Goal: Task Accomplishment & Management: Manage account settings

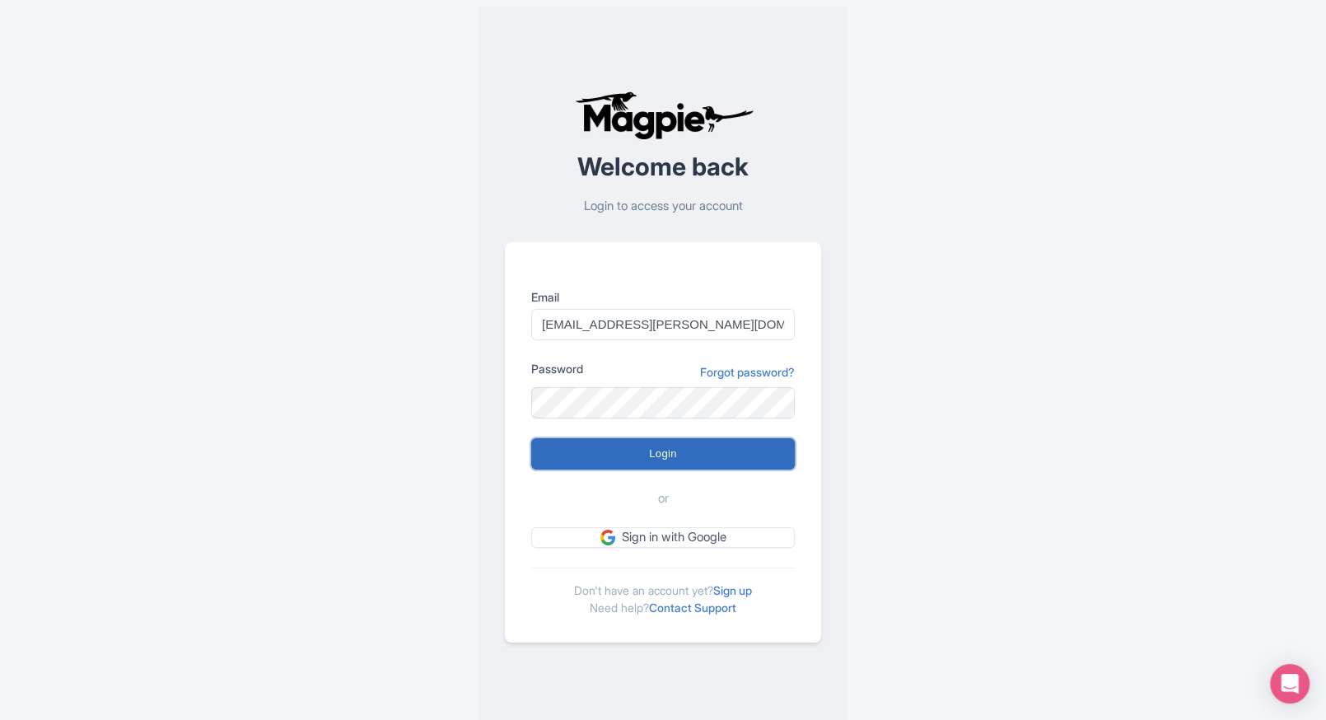
click at [567, 445] on input "Login" at bounding box center [663, 453] width 264 height 31
type input "Logging in..."
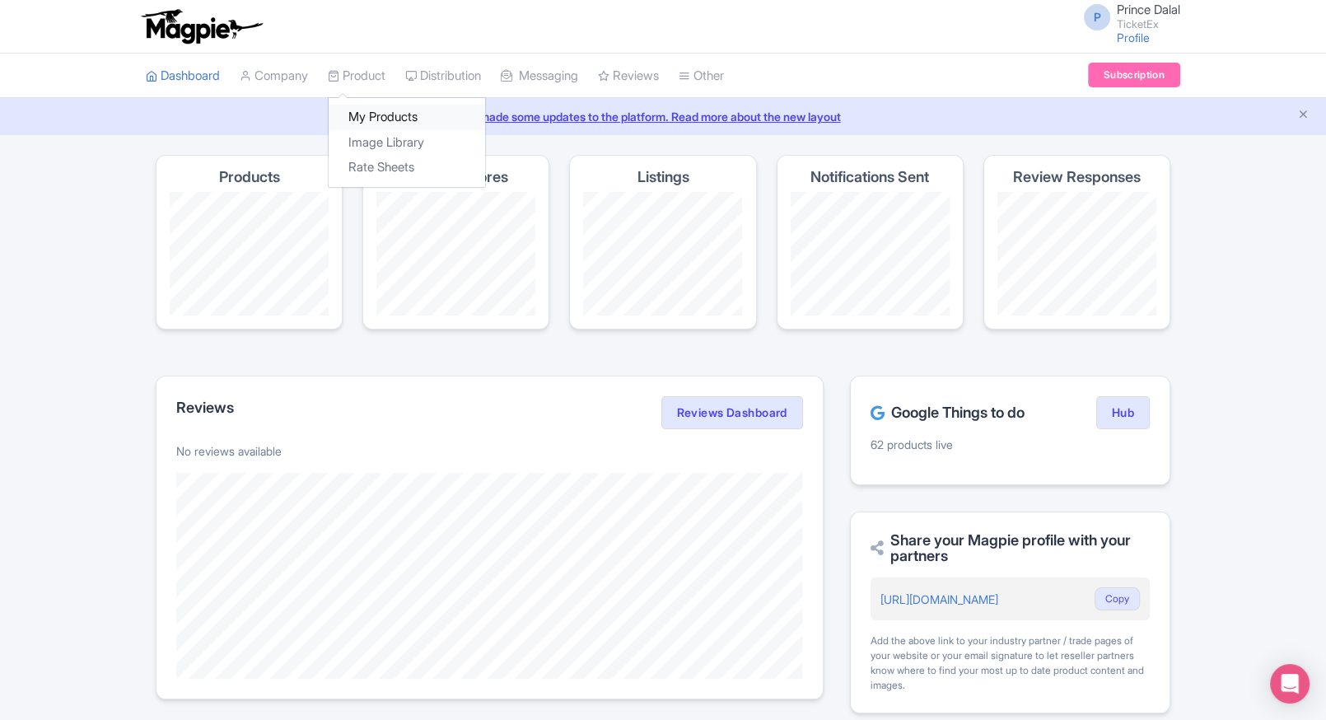
click at [357, 114] on link "My Products" at bounding box center [407, 118] width 156 height 26
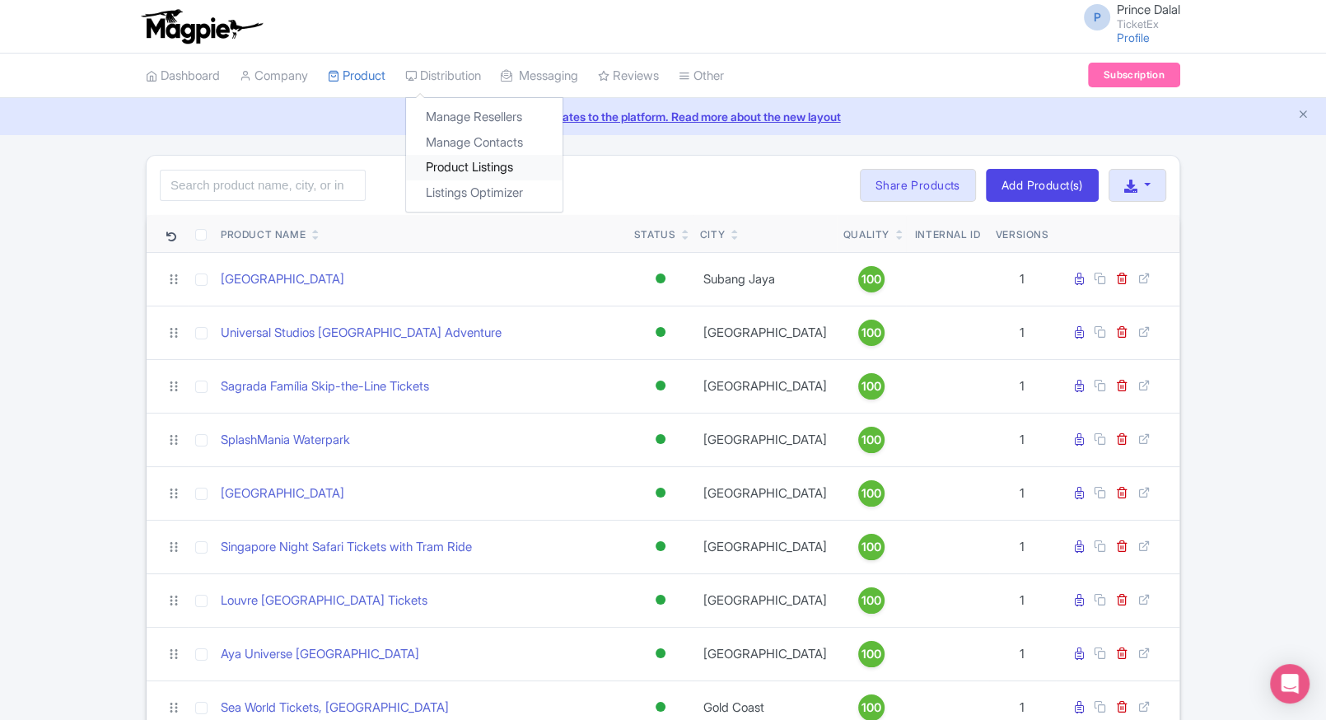
click at [459, 159] on link "Product Listings" at bounding box center [484, 168] width 156 height 26
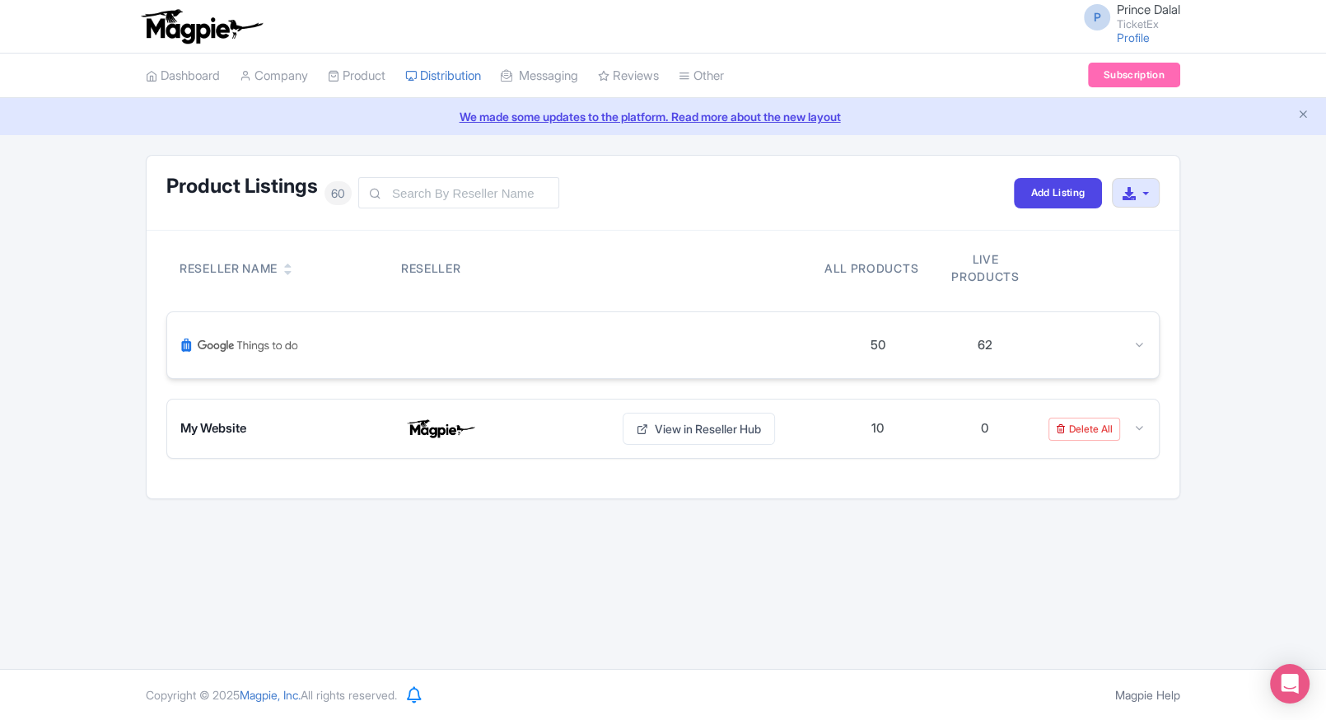
click at [1119, 336] on div at bounding box center [1092, 345] width 107 height 19
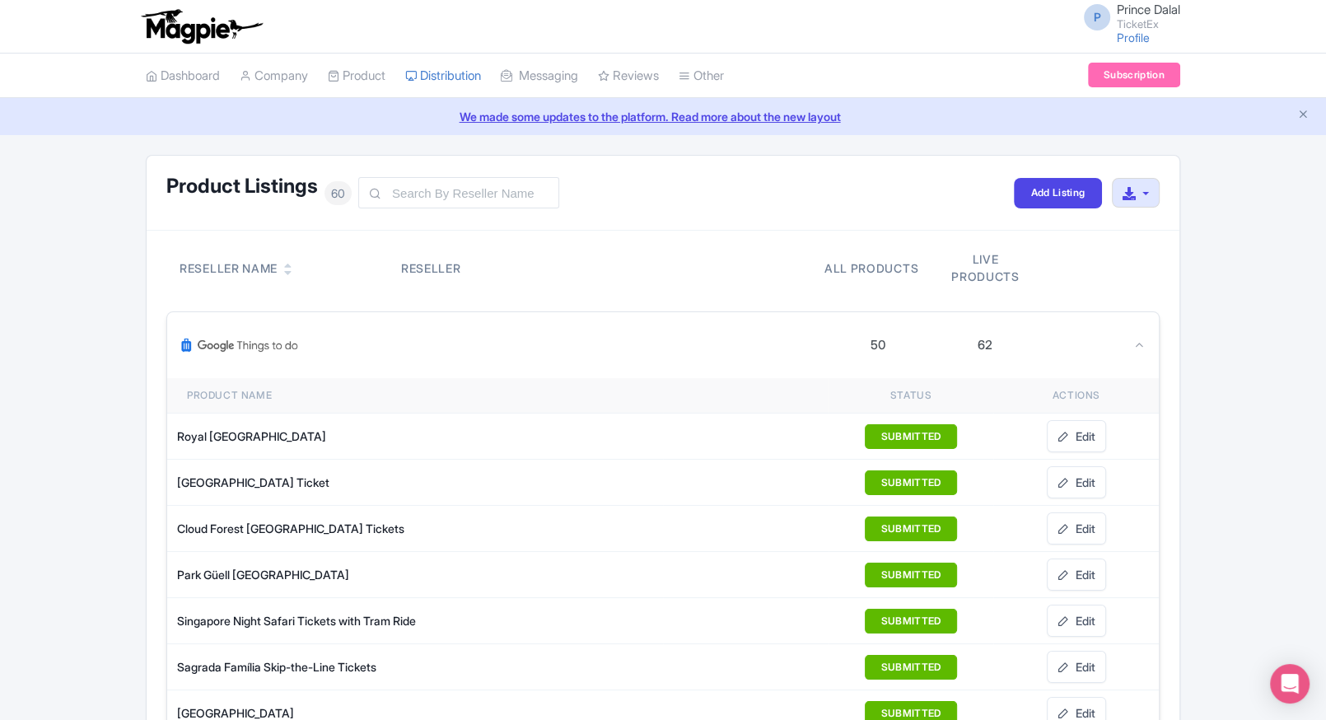
click at [1129, 345] on div at bounding box center [1092, 345] width 107 height 19
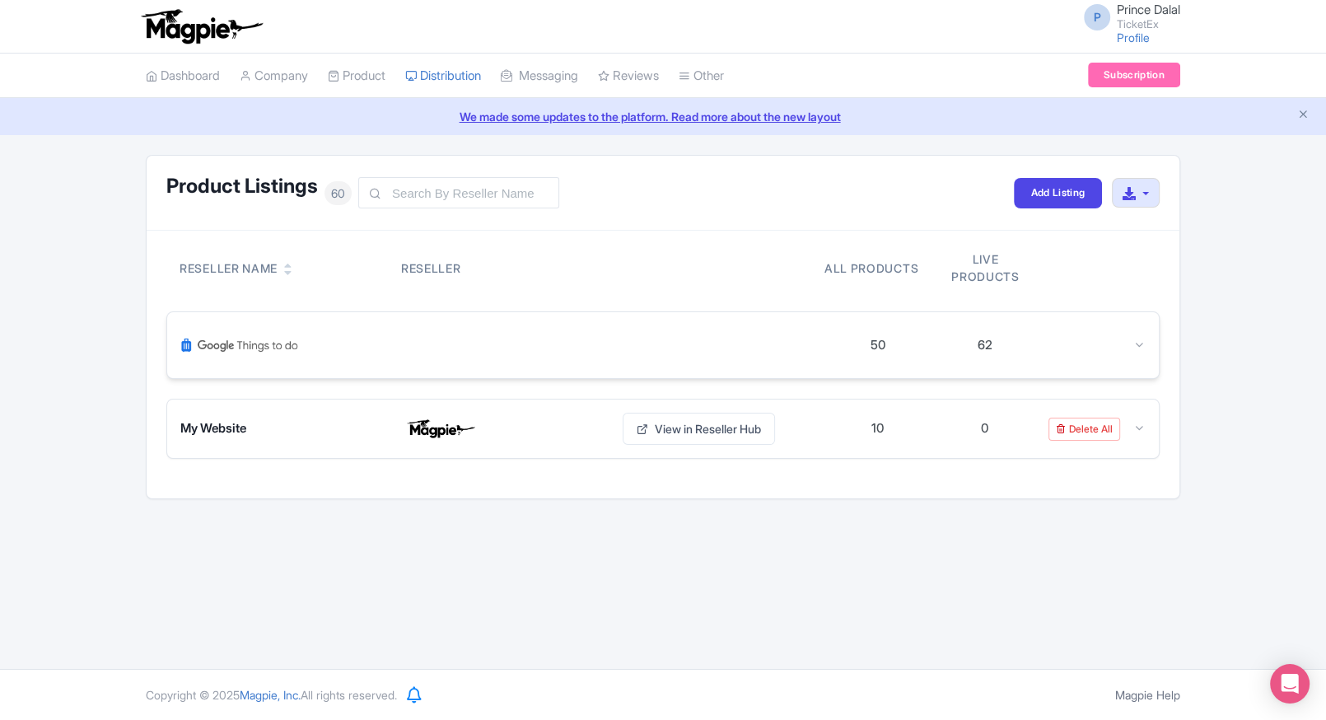
click at [1121, 345] on div at bounding box center [1092, 345] width 107 height 19
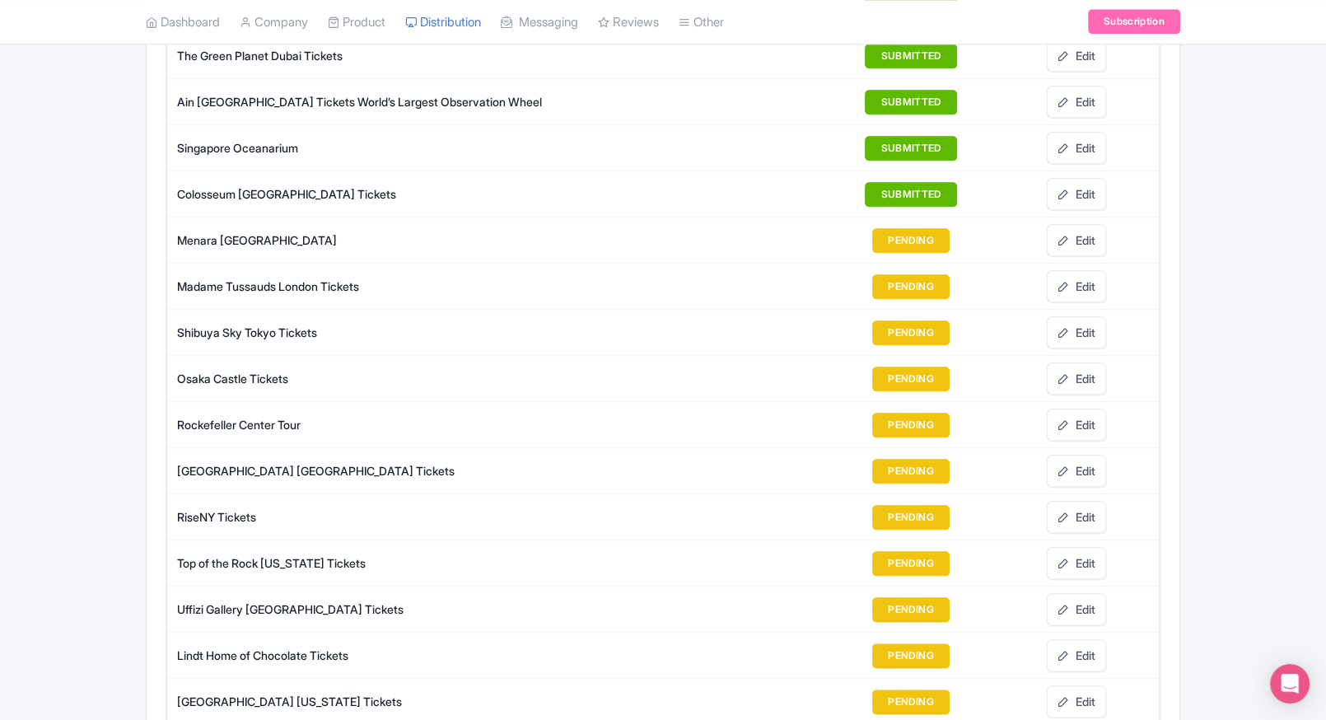
scroll to position [1627, 0]
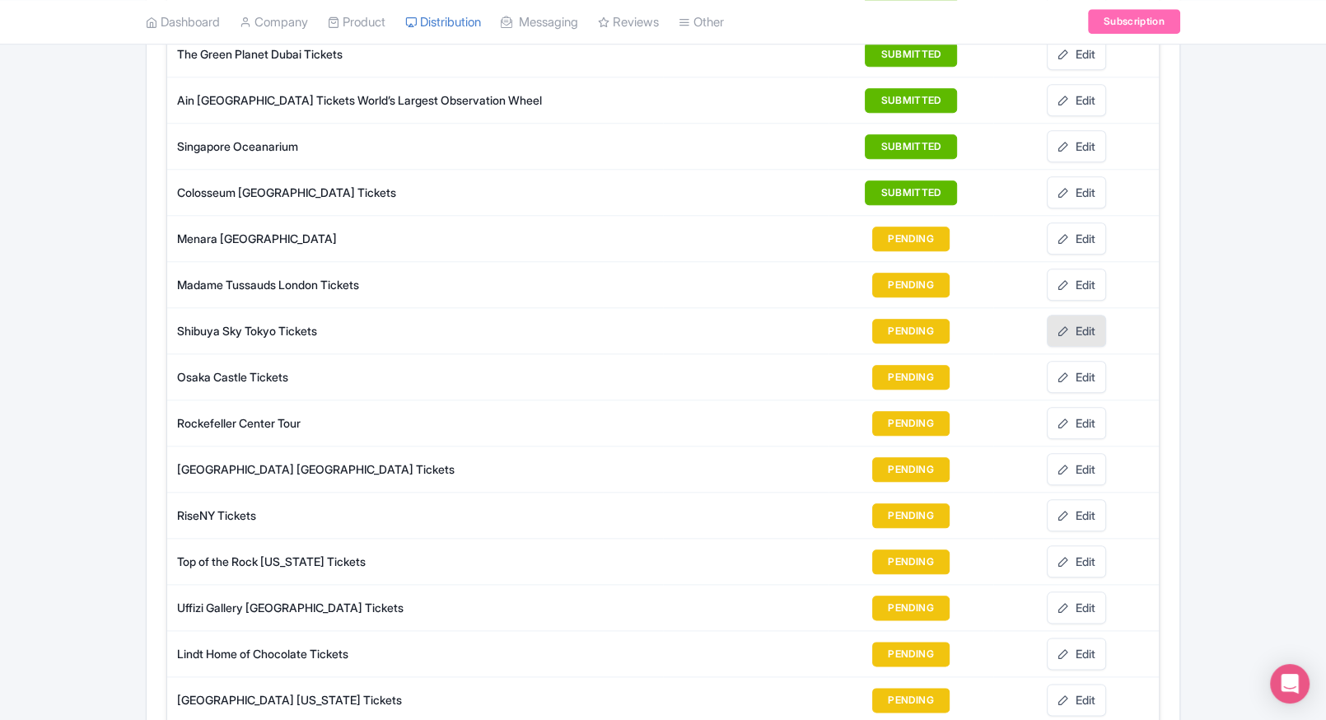
click at [1094, 325] on link "Edit" at bounding box center [1076, 331] width 59 height 32
click at [1086, 361] on link "Edit" at bounding box center [1076, 377] width 59 height 32
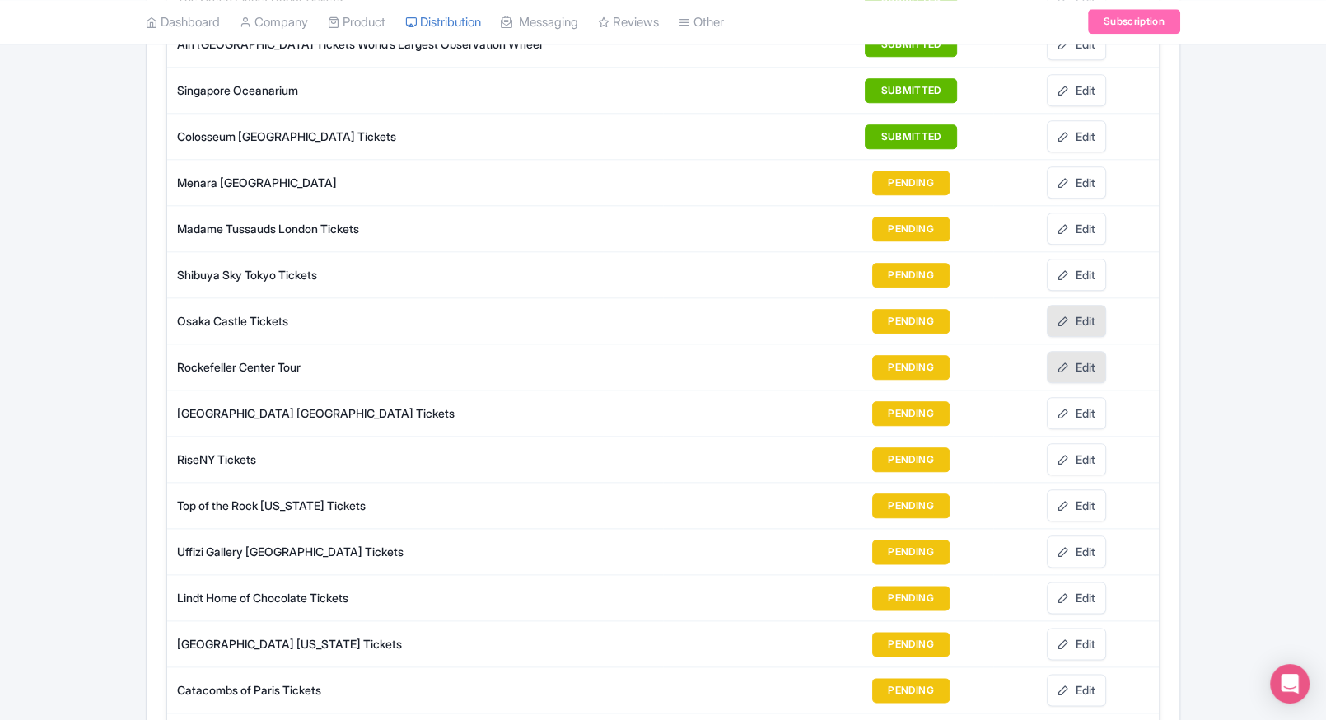
scroll to position [1687, 0]
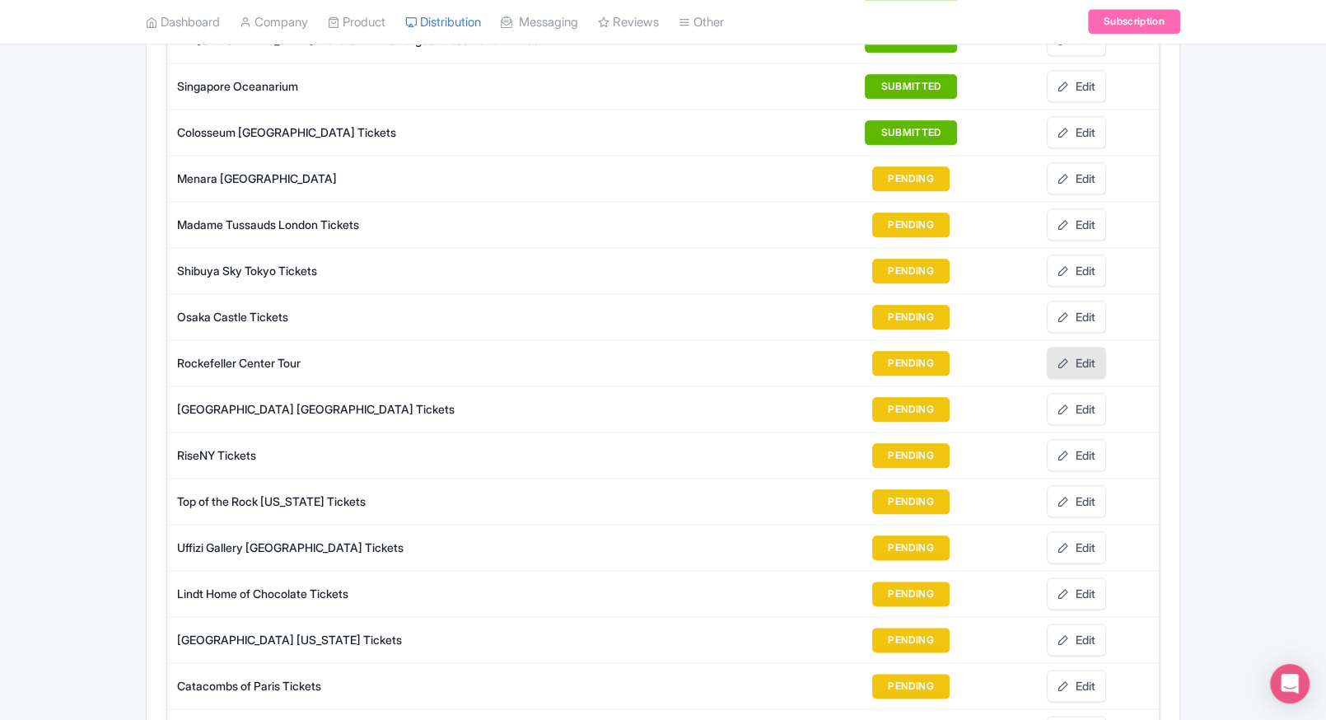
click at [1086, 352] on link "Edit" at bounding box center [1076, 363] width 59 height 32
click at [1074, 399] on link "Edit" at bounding box center [1076, 409] width 59 height 32
click at [1067, 450] on icon at bounding box center [1063, 456] width 12 height 12
click at [1078, 491] on link "Edit" at bounding box center [1076, 501] width 59 height 32
click at [1075, 542] on link "Edit" at bounding box center [1076, 547] width 59 height 32
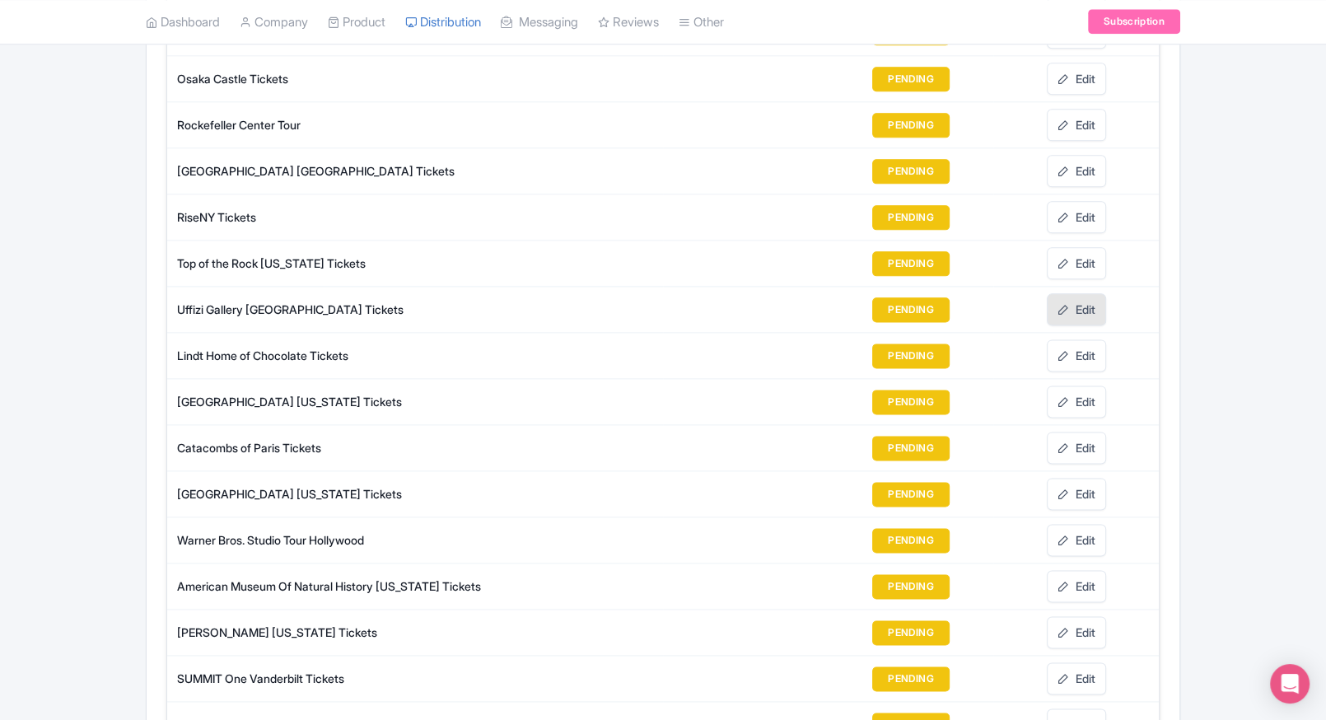
scroll to position [1935, 0]
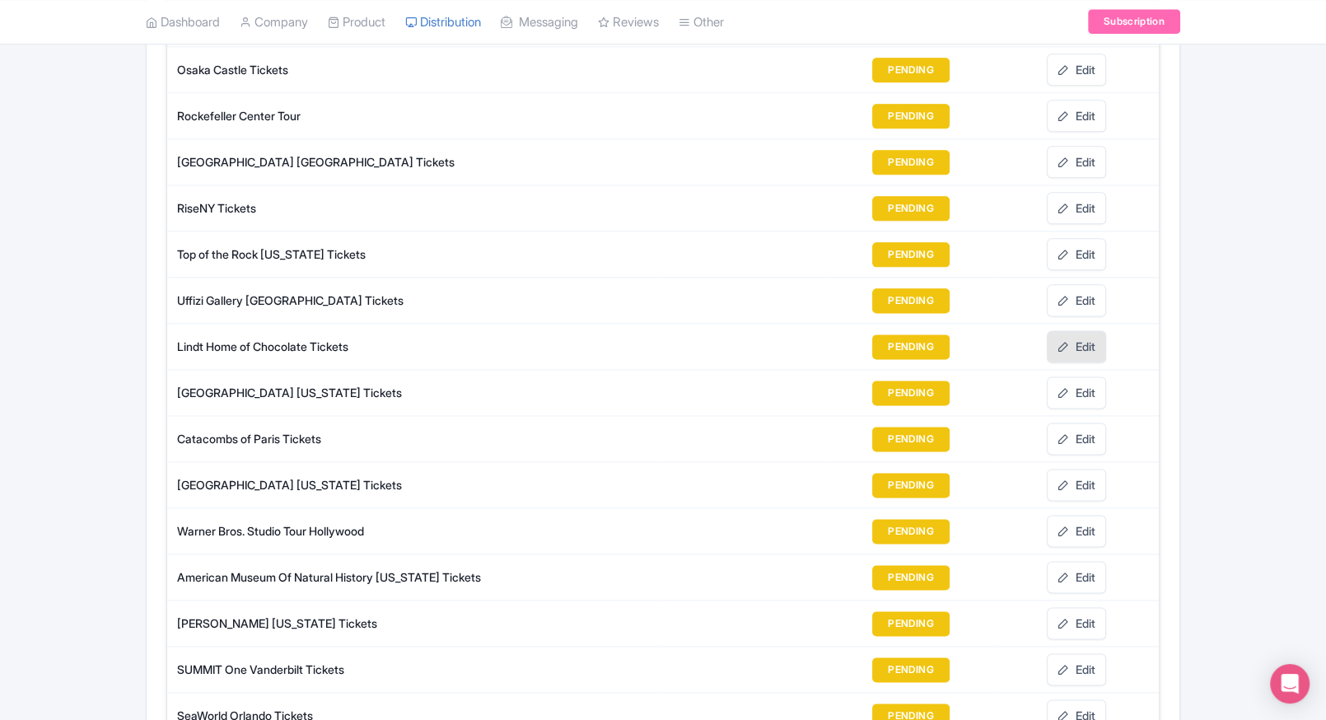
click at [1065, 341] on icon at bounding box center [1063, 347] width 12 height 12
click at [1066, 376] on link "Edit" at bounding box center [1076, 392] width 59 height 32
click at [1087, 430] on link "Edit" at bounding box center [1076, 438] width 59 height 32
click at [1074, 477] on link "Edit" at bounding box center [1076, 485] width 59 height 32
click at [1076, 529] on link "Edit" at bounding box center [1076, 531] width 59 height 32
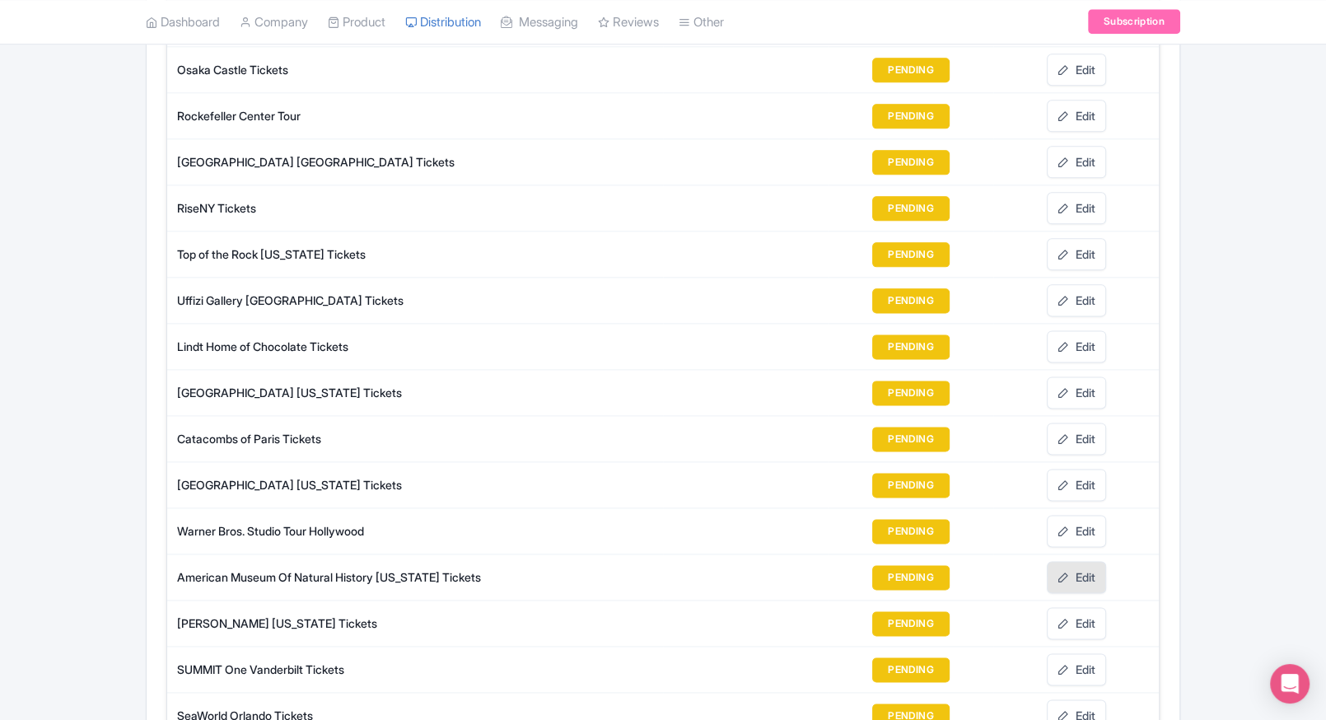
click at [1076, 561] on link "Edit" at bounding box center [1076, 577] width 59 height 32
click at [1076, 616] on link "Edit" at bounding box center [1076, 623] width 59 height 32
click at [1072, 666] on link "Edit" at bounding box center [1076, 669] width 59 height 32
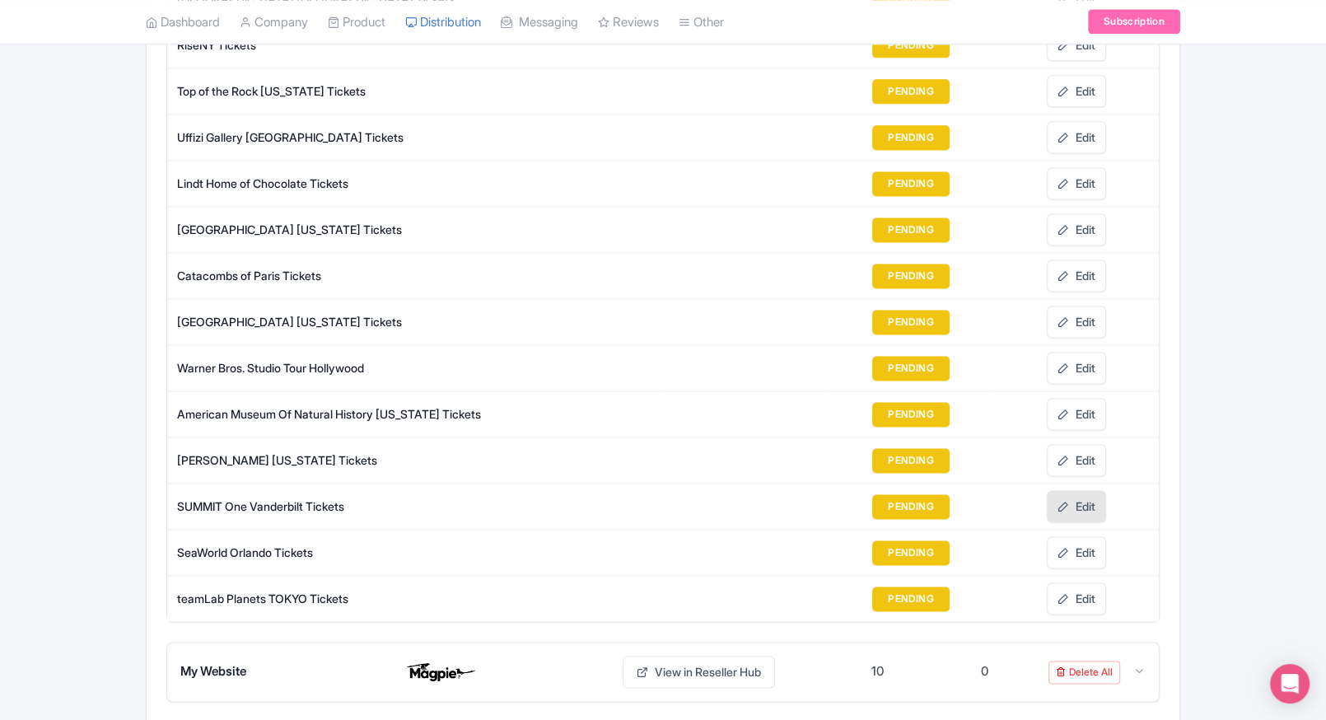
scroll to position [2103, 0]
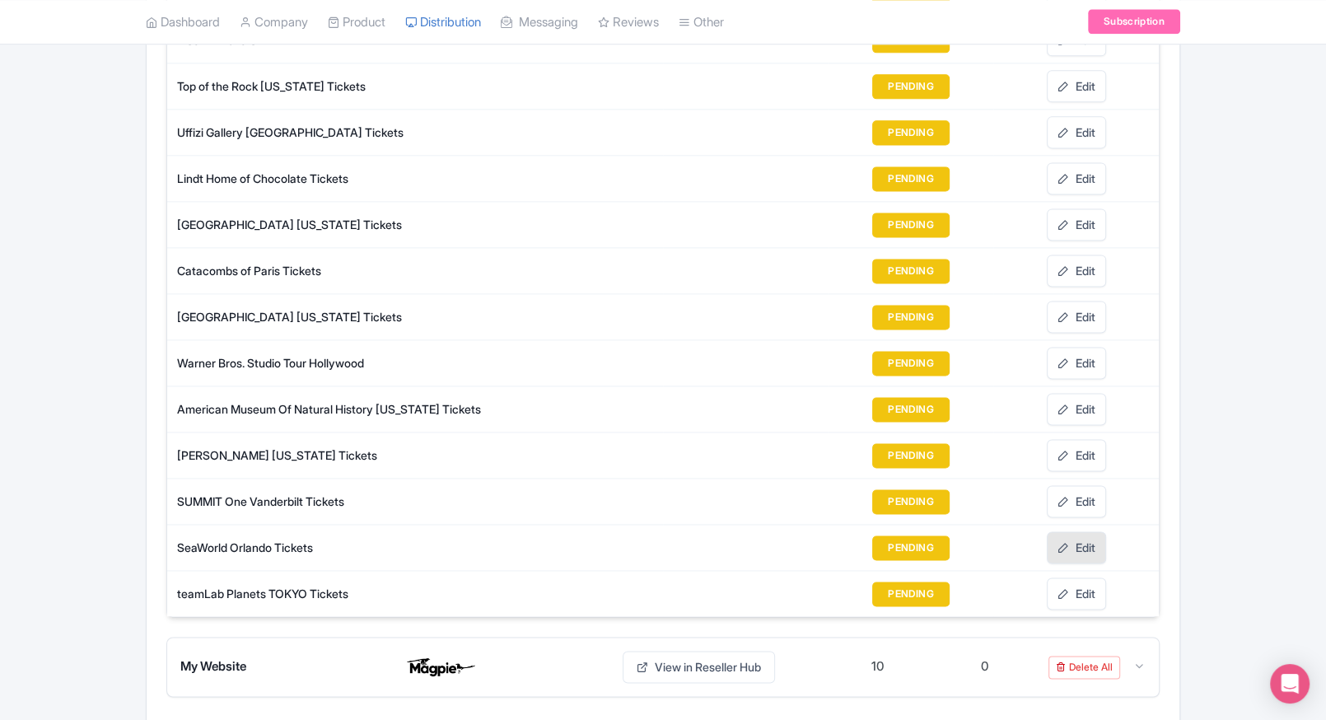
click at [1074, 531] on link "Edit" at bounding box center [1076, 547] width 59 height 32
click at [1067, 577] on link "Edit" at bounding box center [1076, 593] width 59 height 32
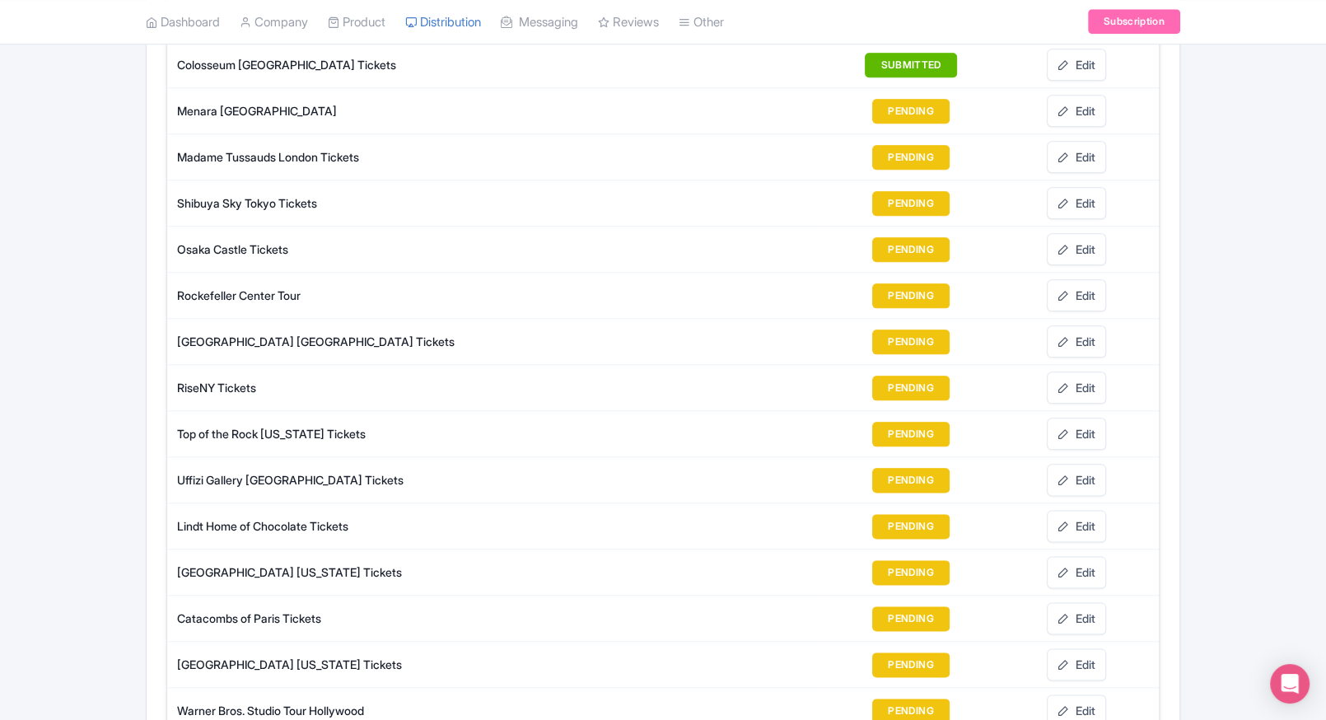
scroll to position [1753, 0]
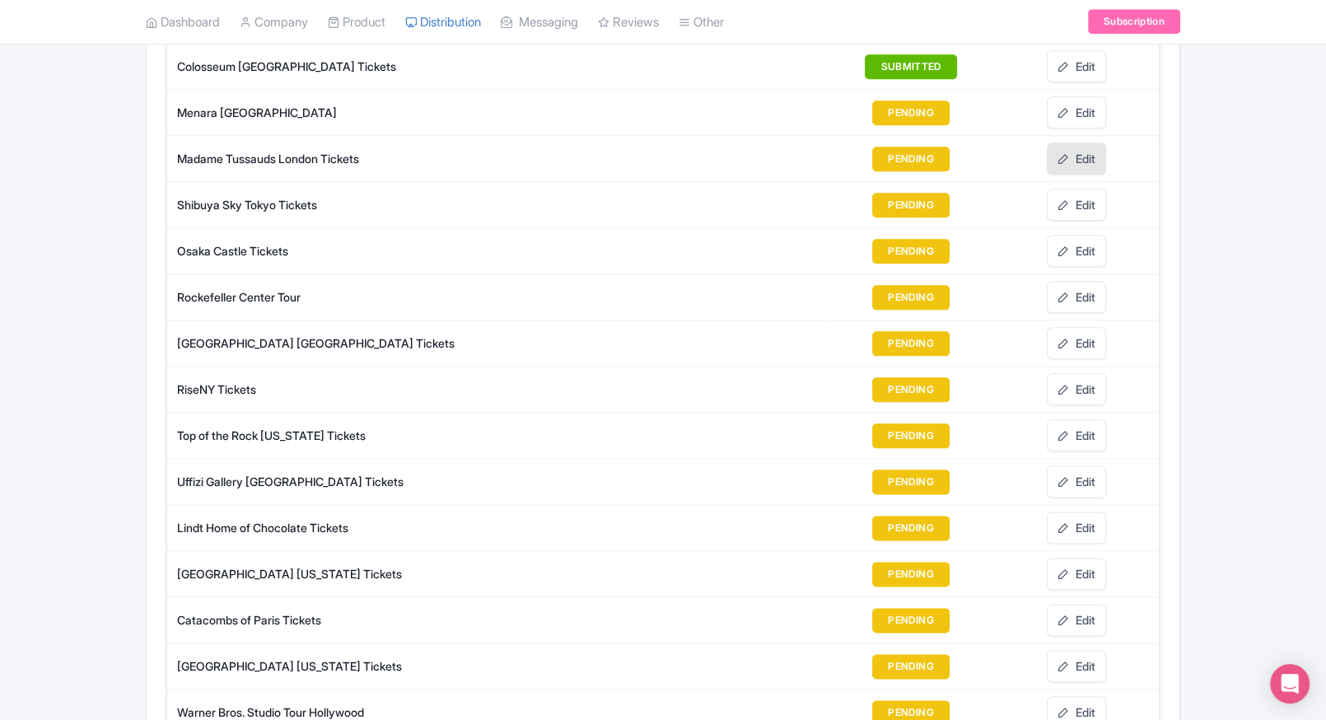
click at [1083, 142] on link "Edit" at bounding box center [1076, 158] width 59 height 32
click at [1080, 199] on link "Edit" at bounding box center [1076, 205] width 59 height 32
click at [1066, 245] on icon at bounding box center [1063, 251] width 12 height 12
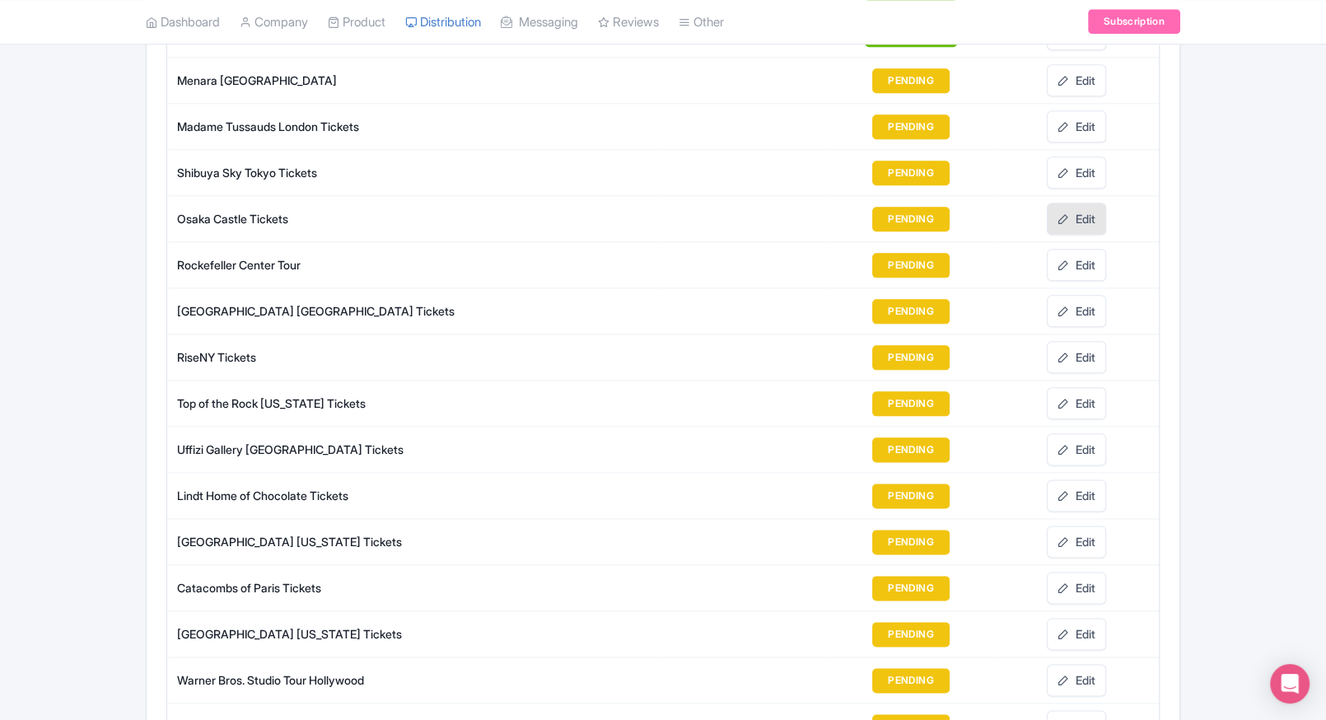
scroll to position [1792, 0]
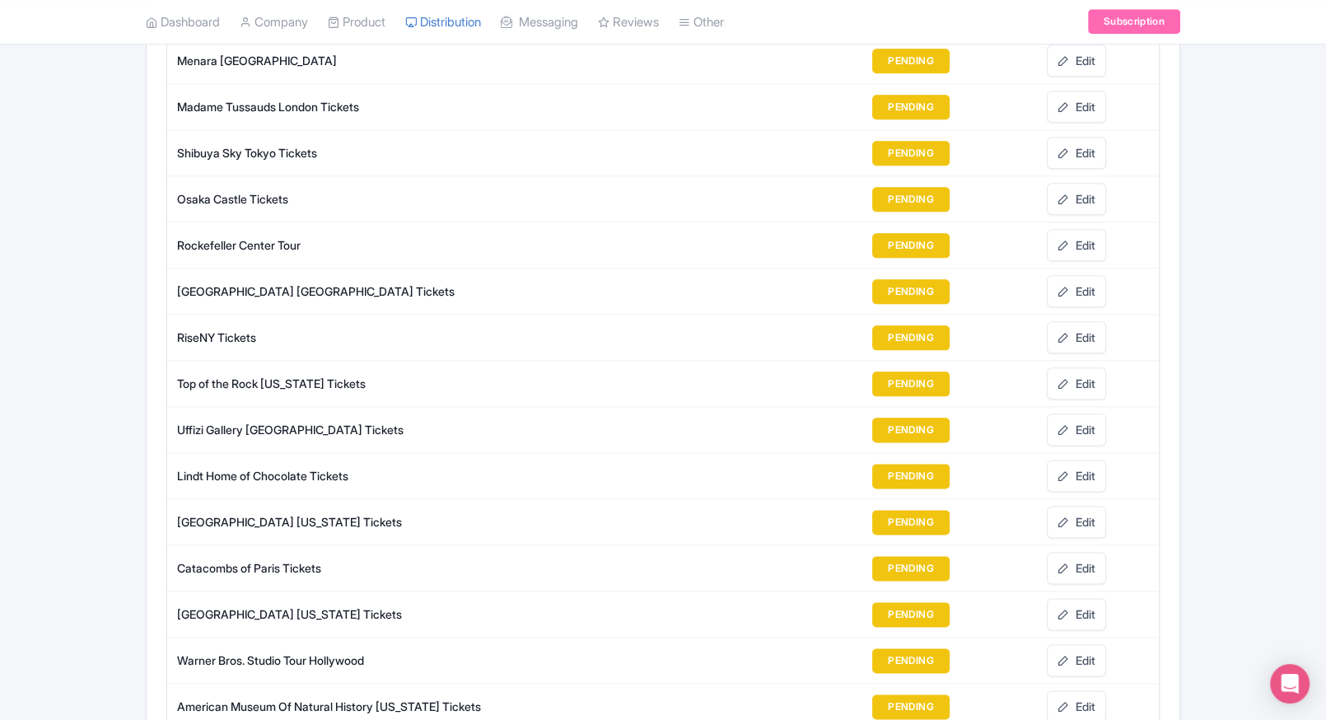
scroll to position [1802, 0]
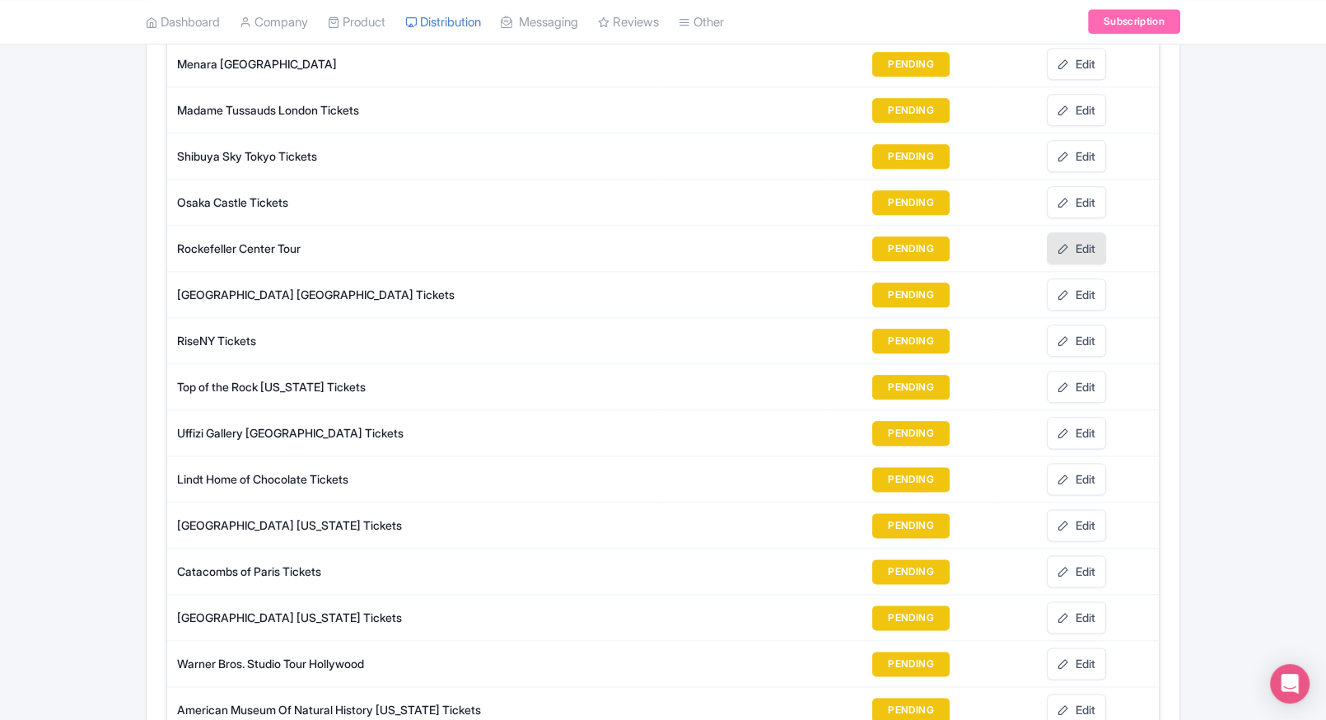
click at [1087, 243] on link "Edit" at bounding box center [1076, 248] width 59 height 32
click at [1072, 278] on link "Edit" at bounding box center [1076, 294] width 59 height 32
click at [1086, 324] on link "Edit" at bounding box center [1076, 340] width 59 height 32
click at [1086, 371] on link "Edit" at bounding box center [1076, 387] width 59 height 32
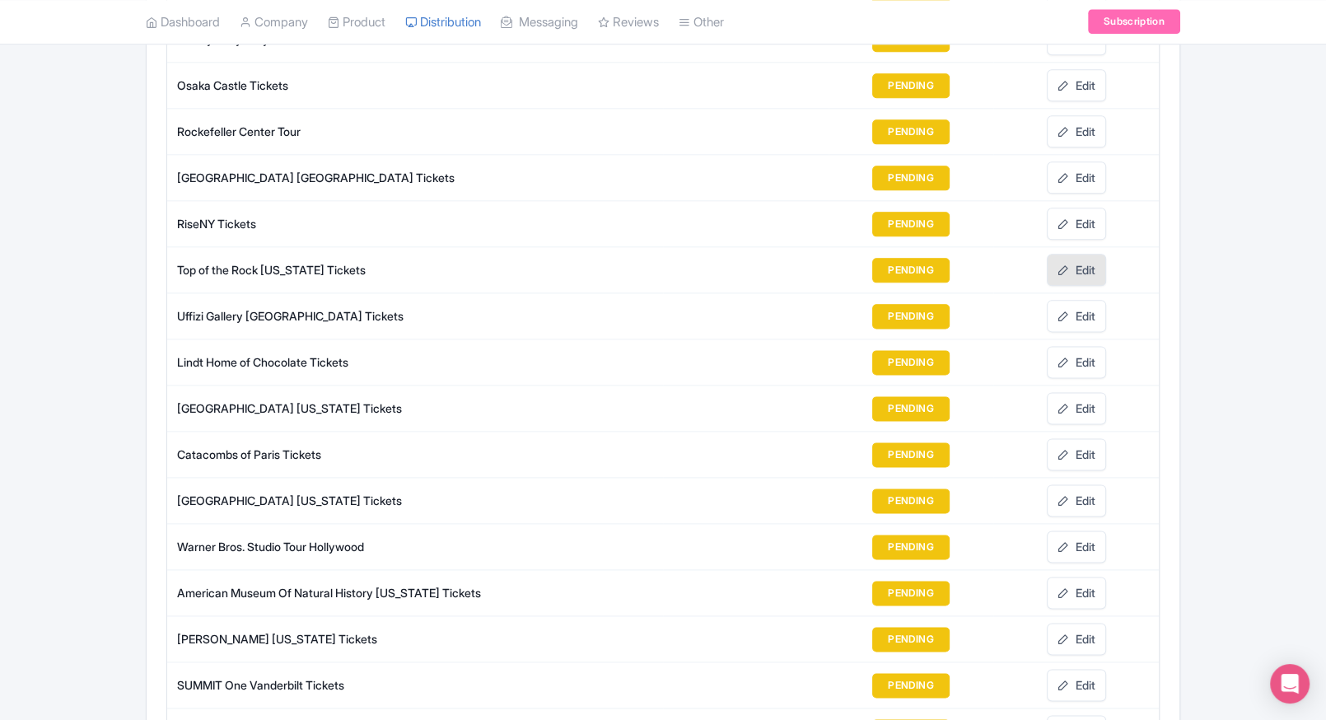
scroll to position [1920, 0]
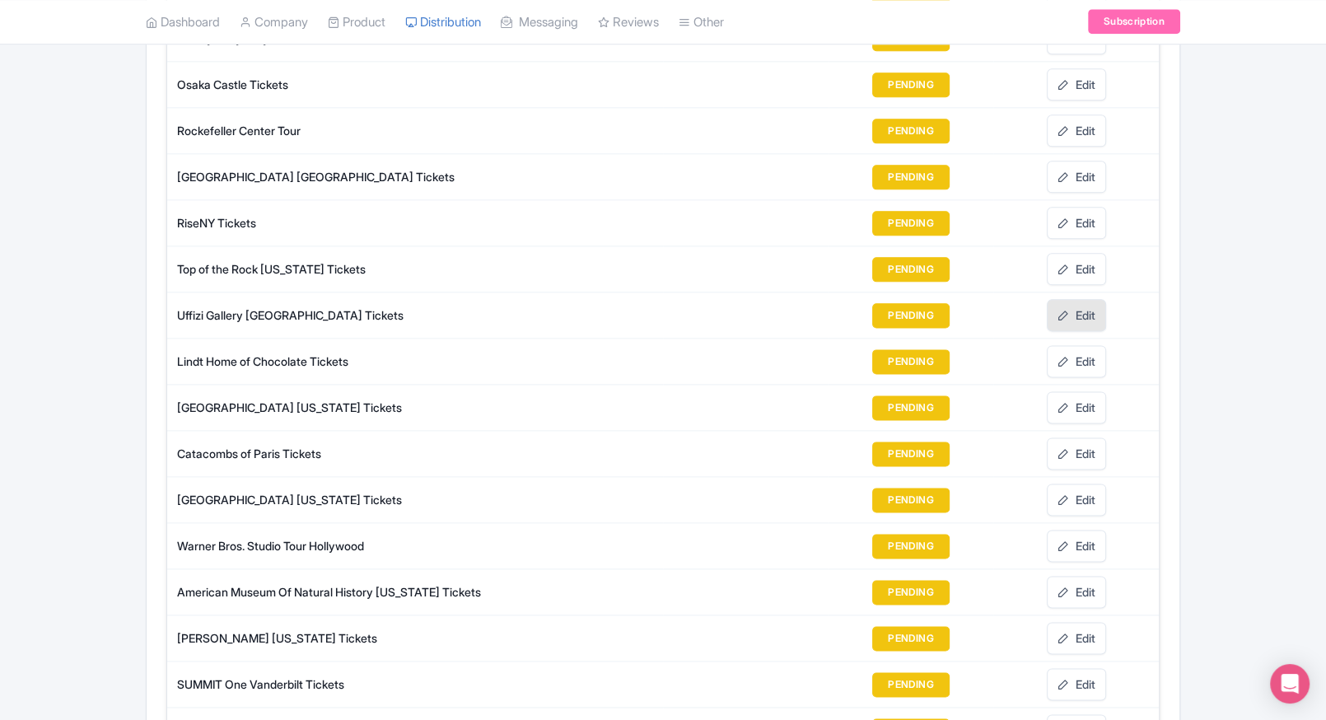
click at [1088, 303] on link "Edit" at bounding box center [1076, 315] width 59 height 32
click at [1074, 361] on link "Edit" at bounding box center [1076, 361] width 59 height 32
click at [1073, 391] on link "Edit" at bounding box center [1076, 407] width 59 height 32
click at [1074, 437] on link "Edit" at bounding box center [1076, 453] width 59 height 32
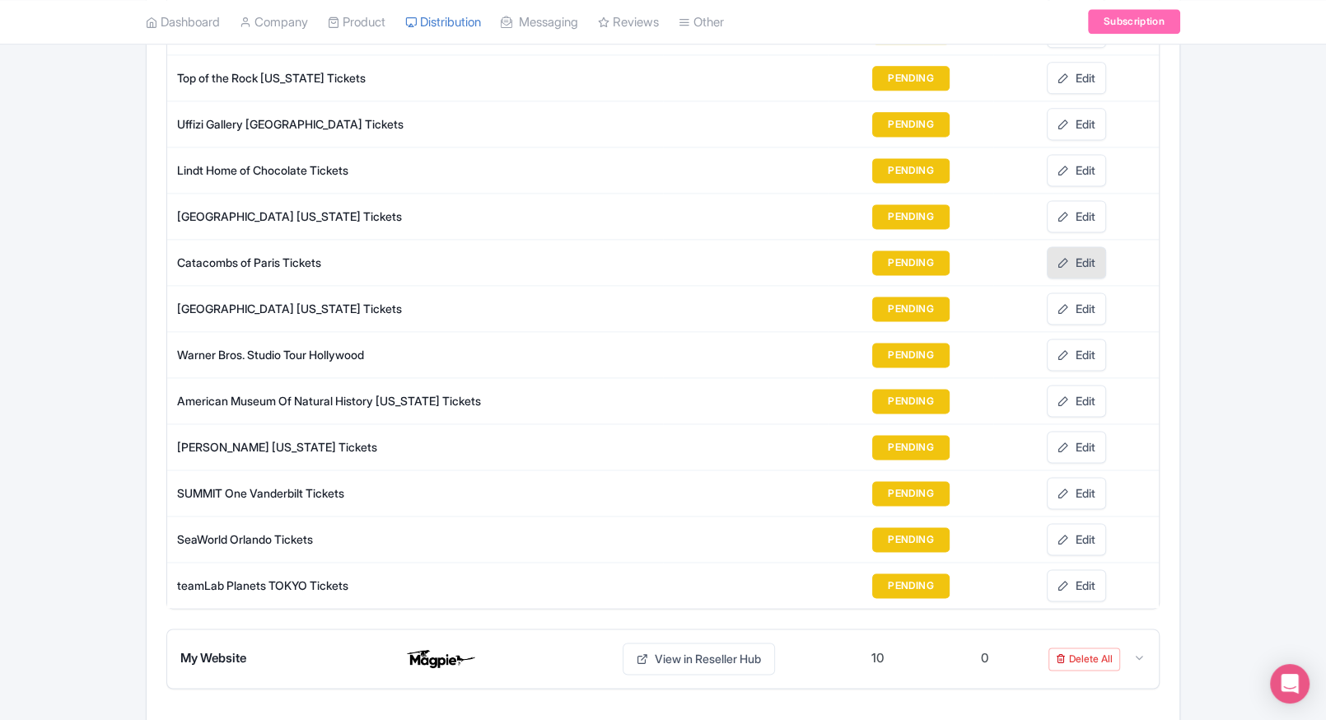
scroll to position [2113, 0]
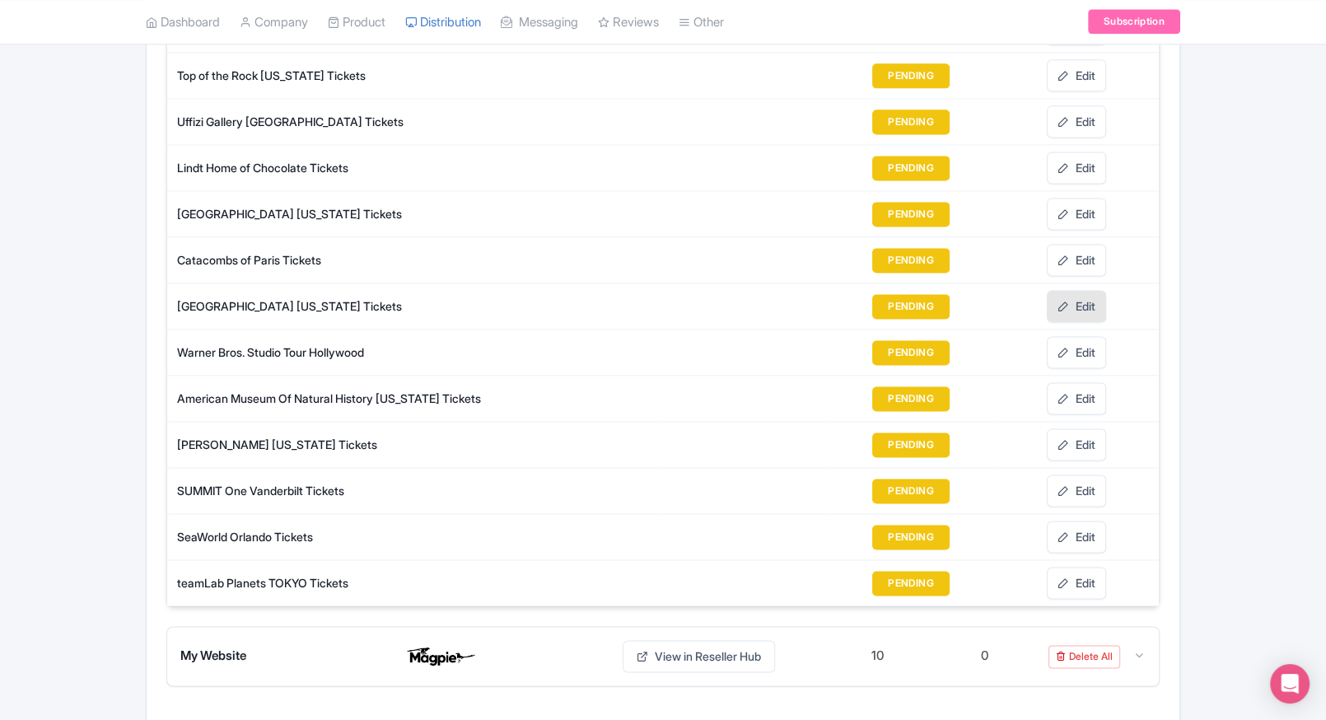
click at [1071, 294] on link "Edit" at bounding box center [1076, 306] width 59 height 32
click at [1069, 336] on link "Edit" at bounding box center [1076, 352] width 59 height 32
click at [1069, 385] on link "Edit" at bounding box center [1076, 398] width 59 height 32
click at [1070, 428] on link "Edit" at bounding box center [1076, 444] width 59 height 32
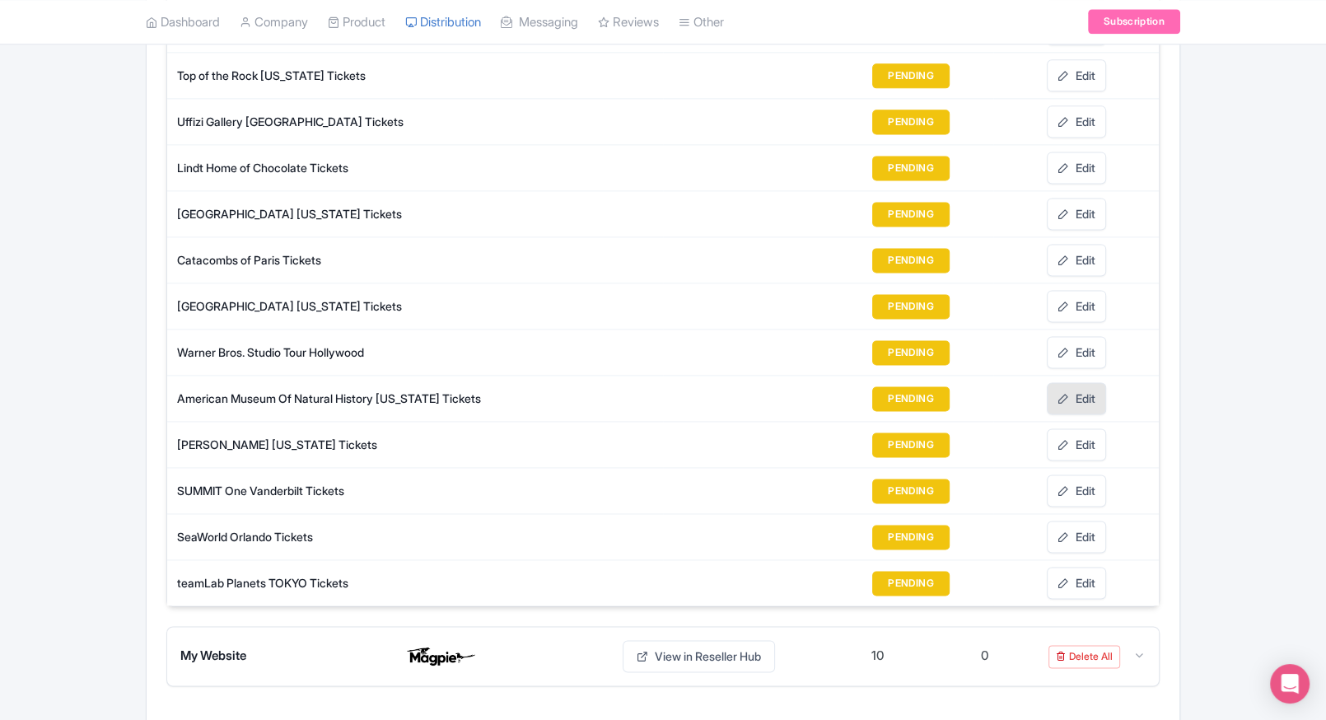
click at [1069, 382] on link "Edit" at bounding box center [1076, 398] width 59 height 32
click at [1085, 428] on link "Edit" at bounding box center [1076, 444] width 59 height 32
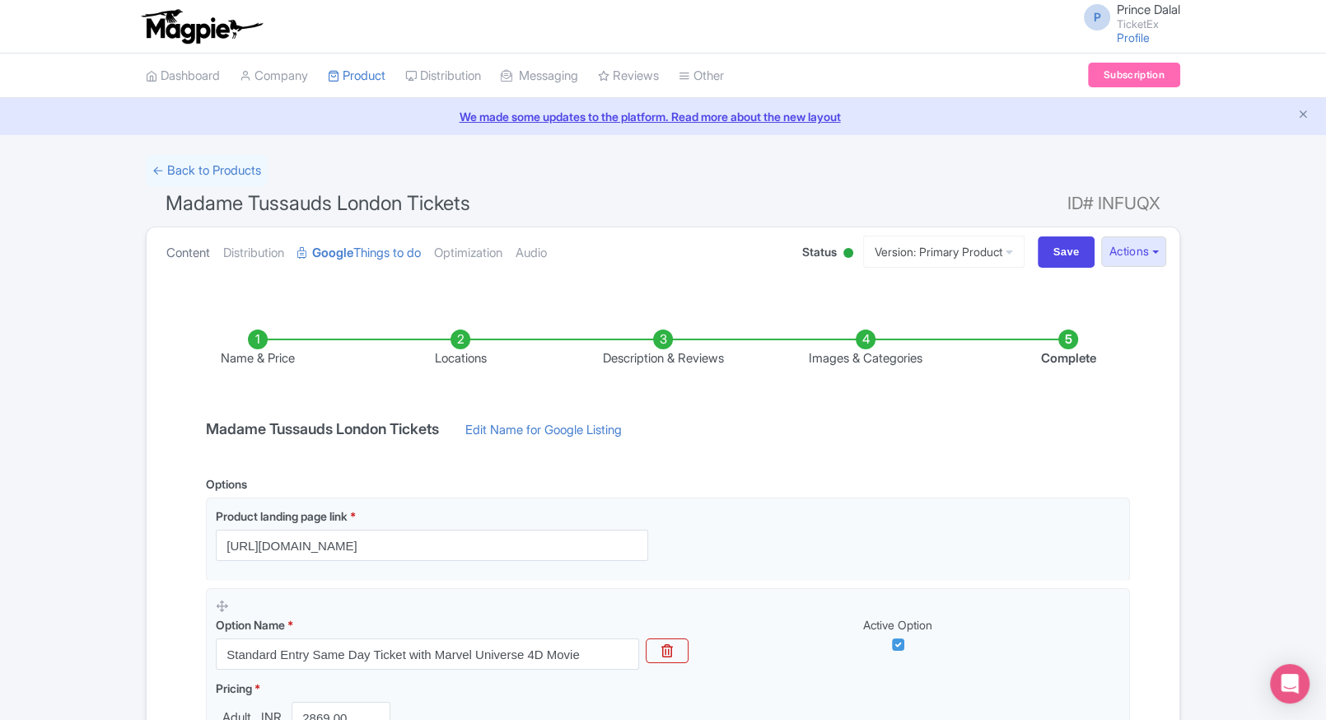
click at [189, 254] on link "Content" at bounding box center [188, 253] width 44 height 52
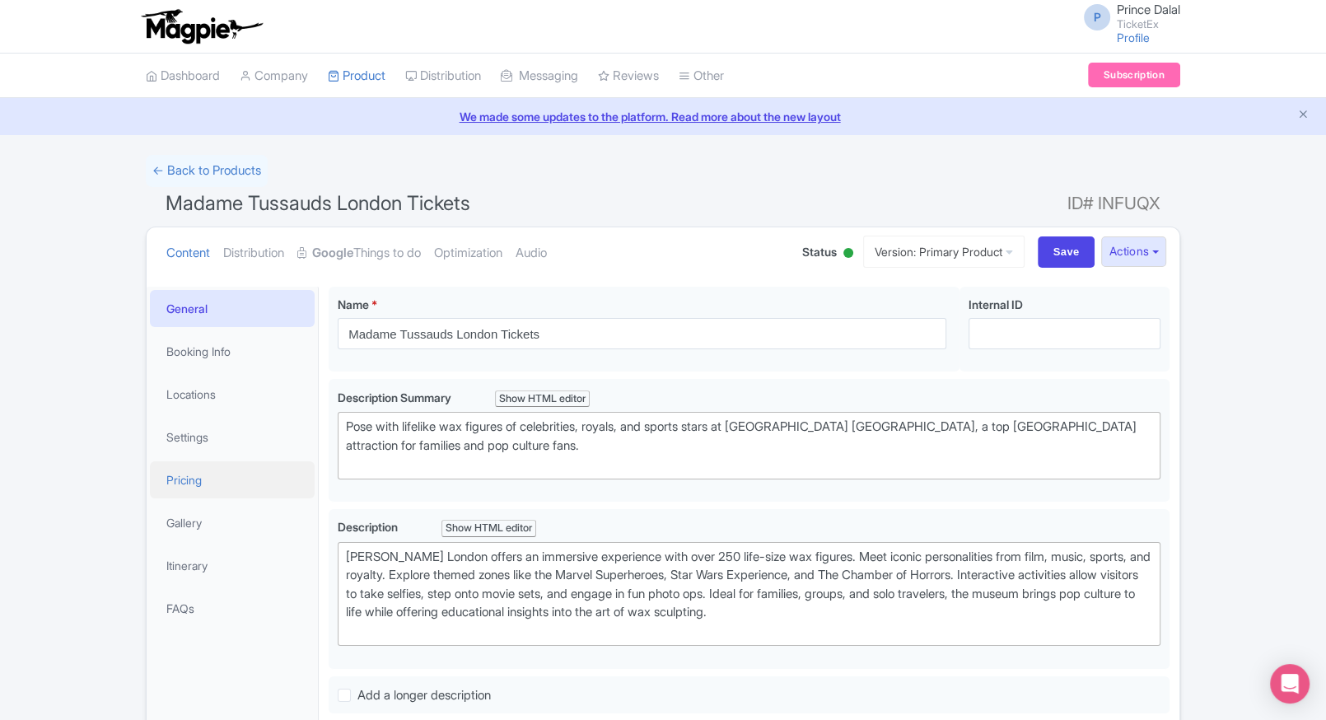
click at [204, 492] on link "Pricing" at bounding box center [232, 479] width 165 height 37
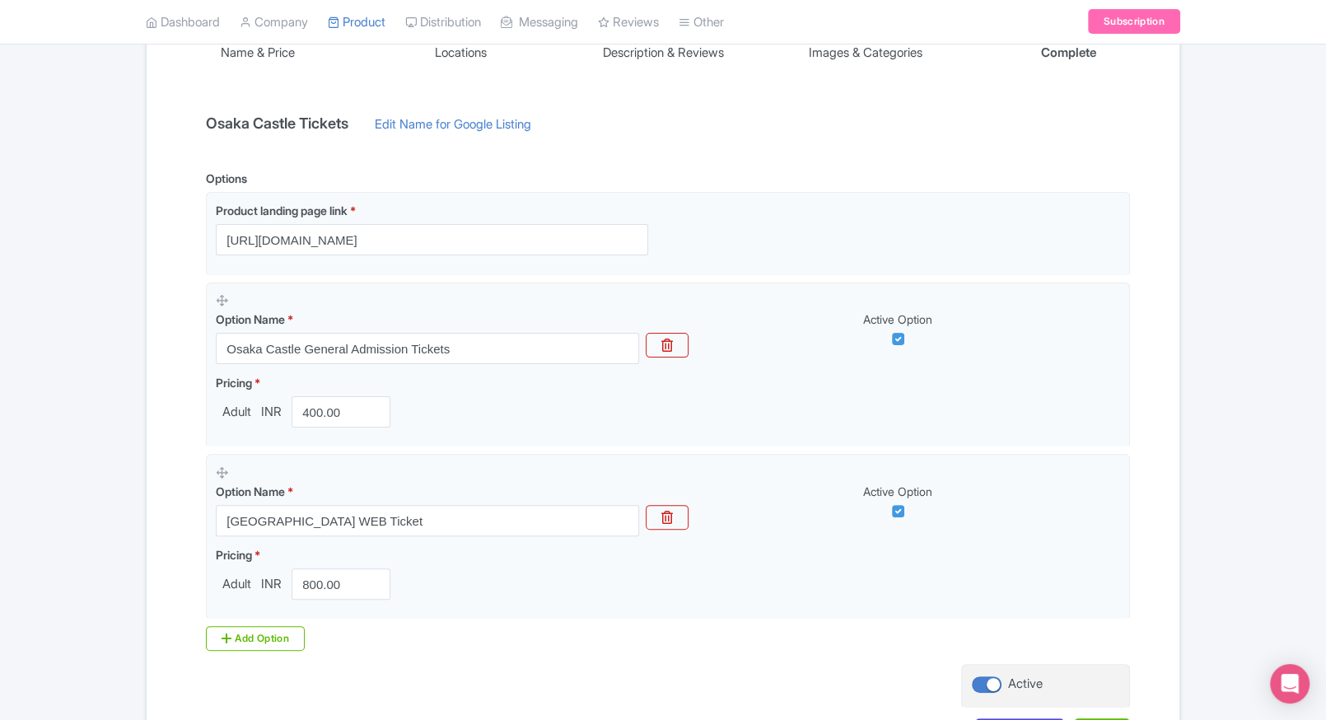
scroll to position [310, 0]
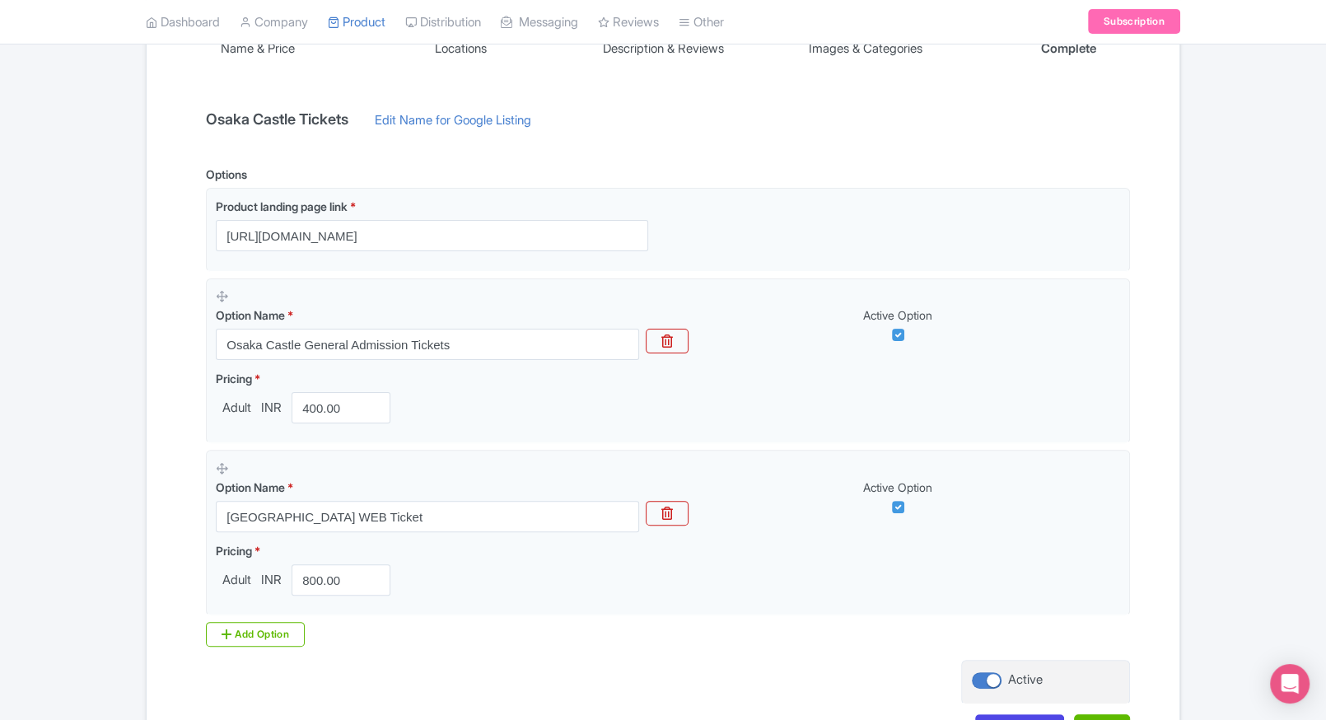
click at [4, 430] on div "← Back to Products [GEOGRAPHIC_DATA] Tickets ID# [GEOGRAPHIC_DATA] Content Dist…" at bounding box center [663, 308] width 1326 height 927
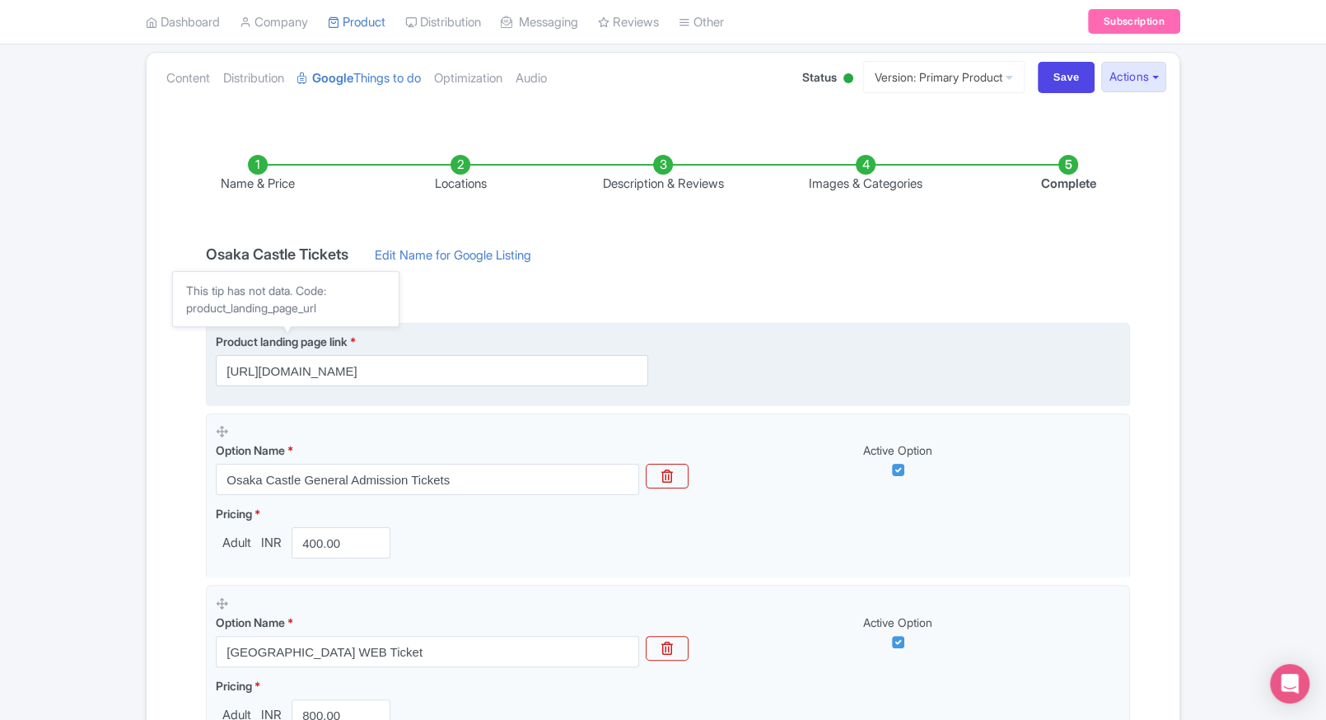
scroll to position [0, 0]
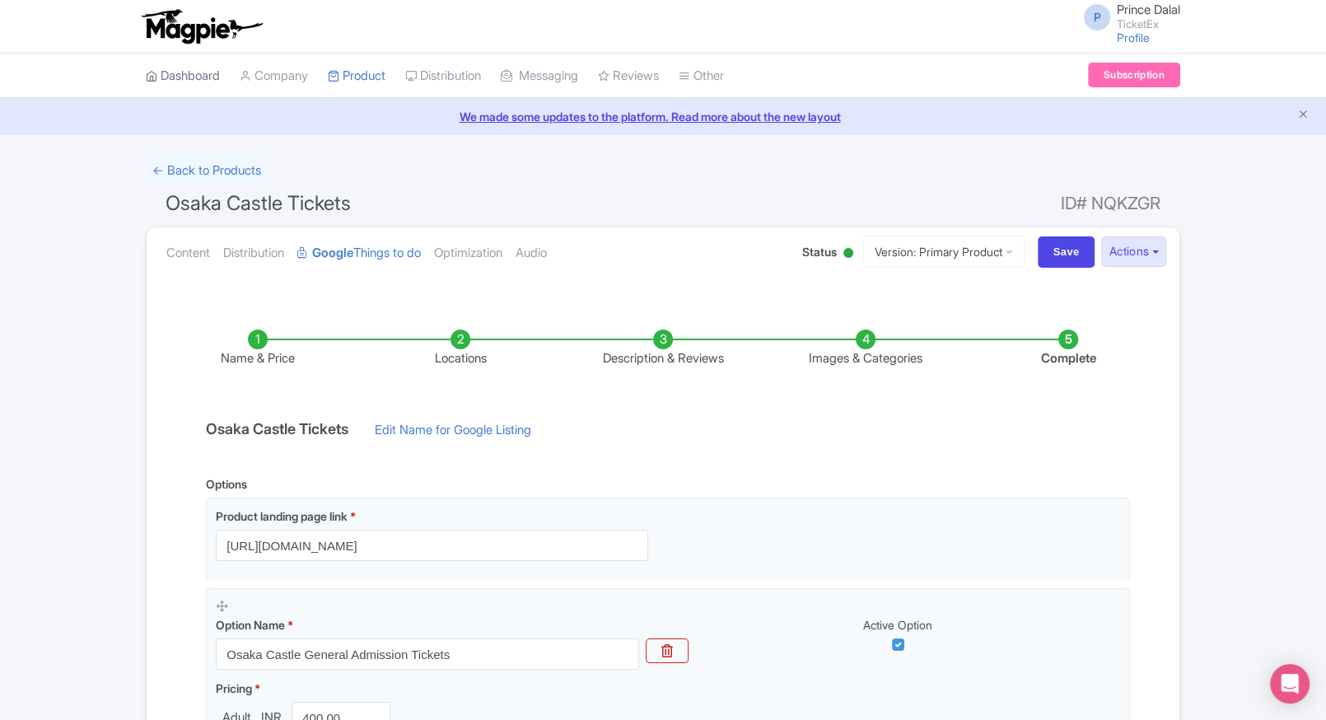
click at [199, 74] on link "Dashboard" at bounding box center [183, 76] width 74 height 45
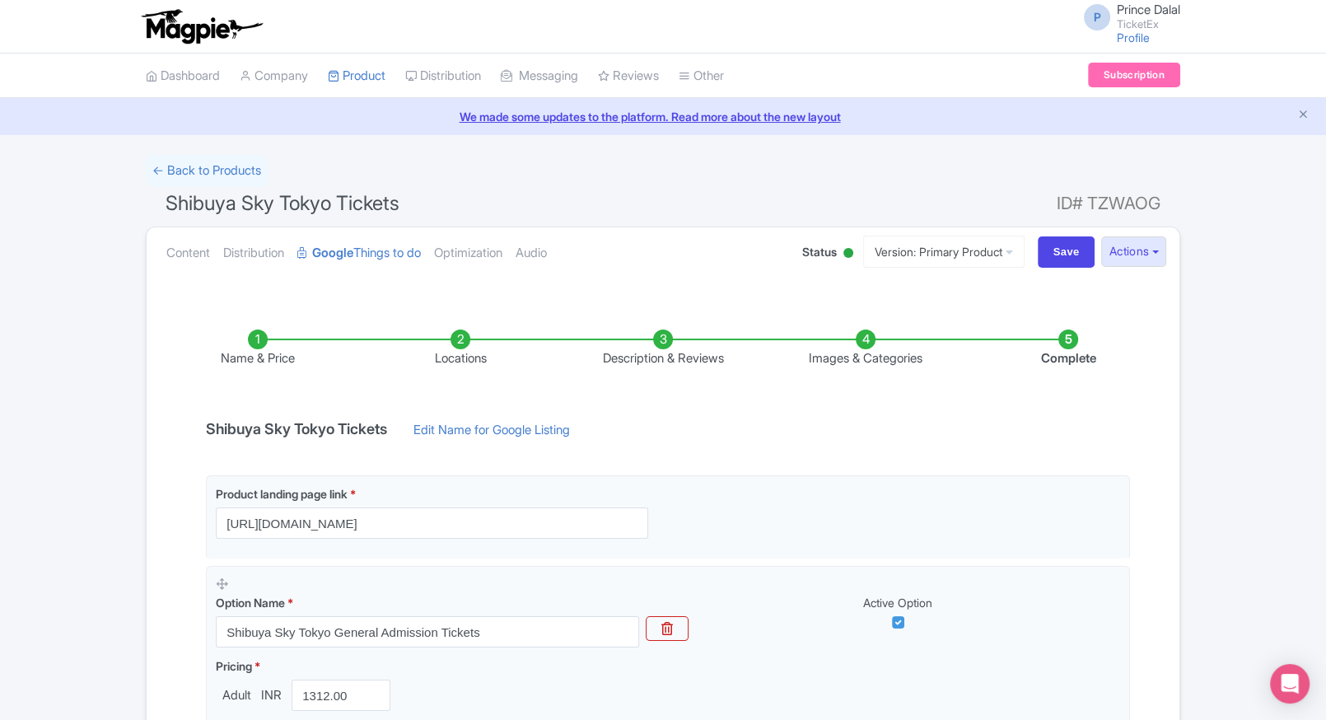
click at [165, 258] on ul "Content Distribution Google Things to do Optimization Audio" at bounding box center [468, 252] width 616 height 50
click at [178, 254] on link "Content" at bounding box center [188, 253] width 44 height 52
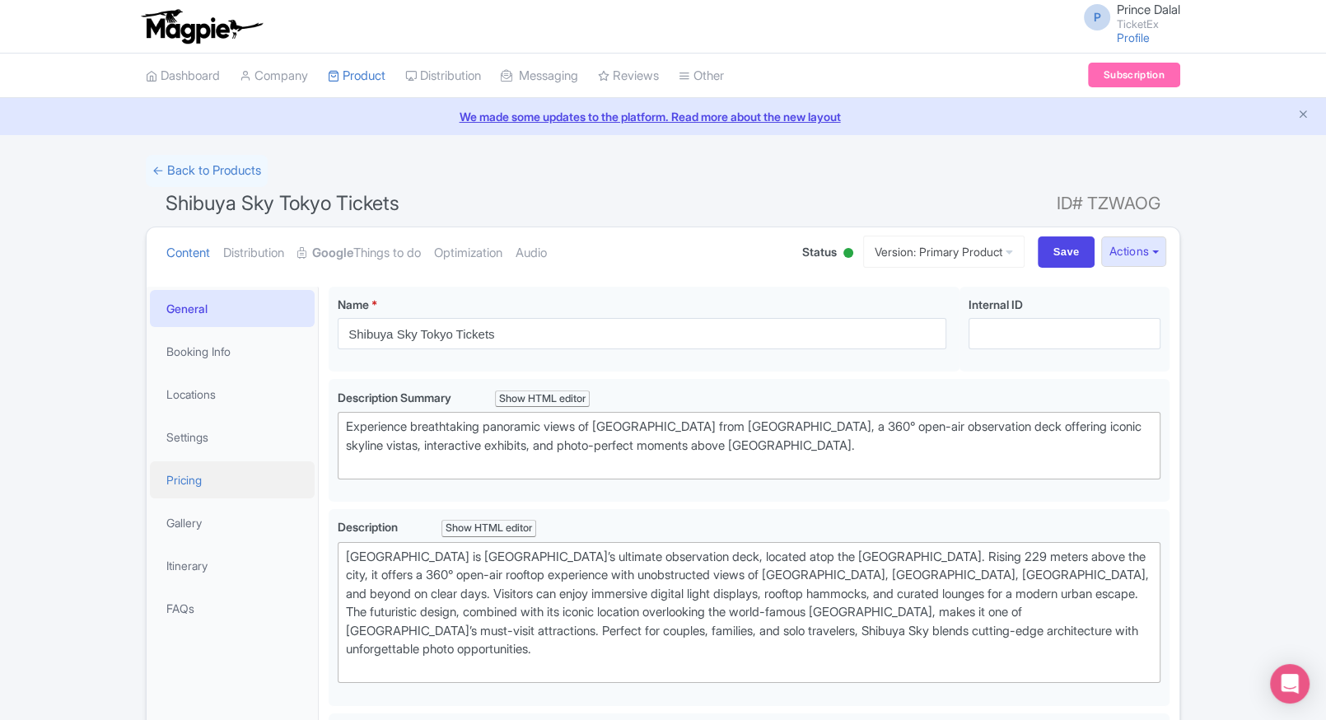
click at [200, 463] on link "Pricing" at bounding box center [232, 479] width 165 height 37
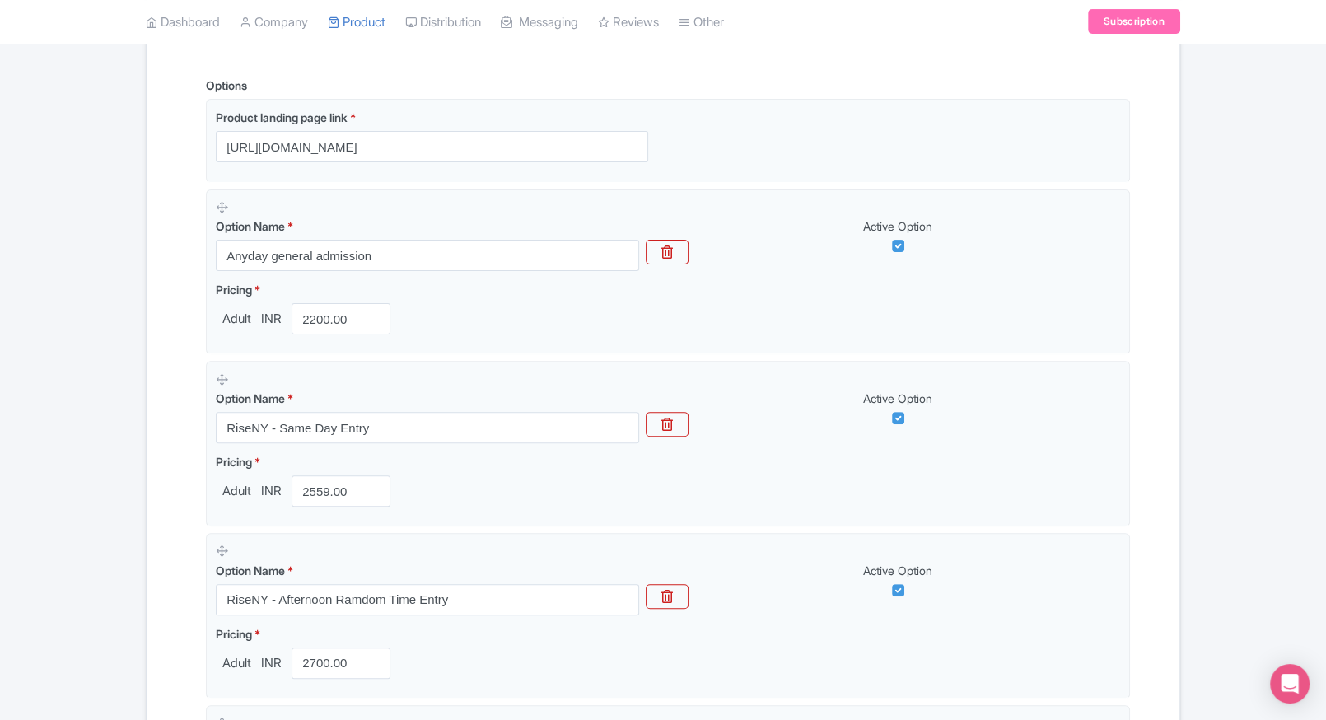
scroll to position [410, 0]
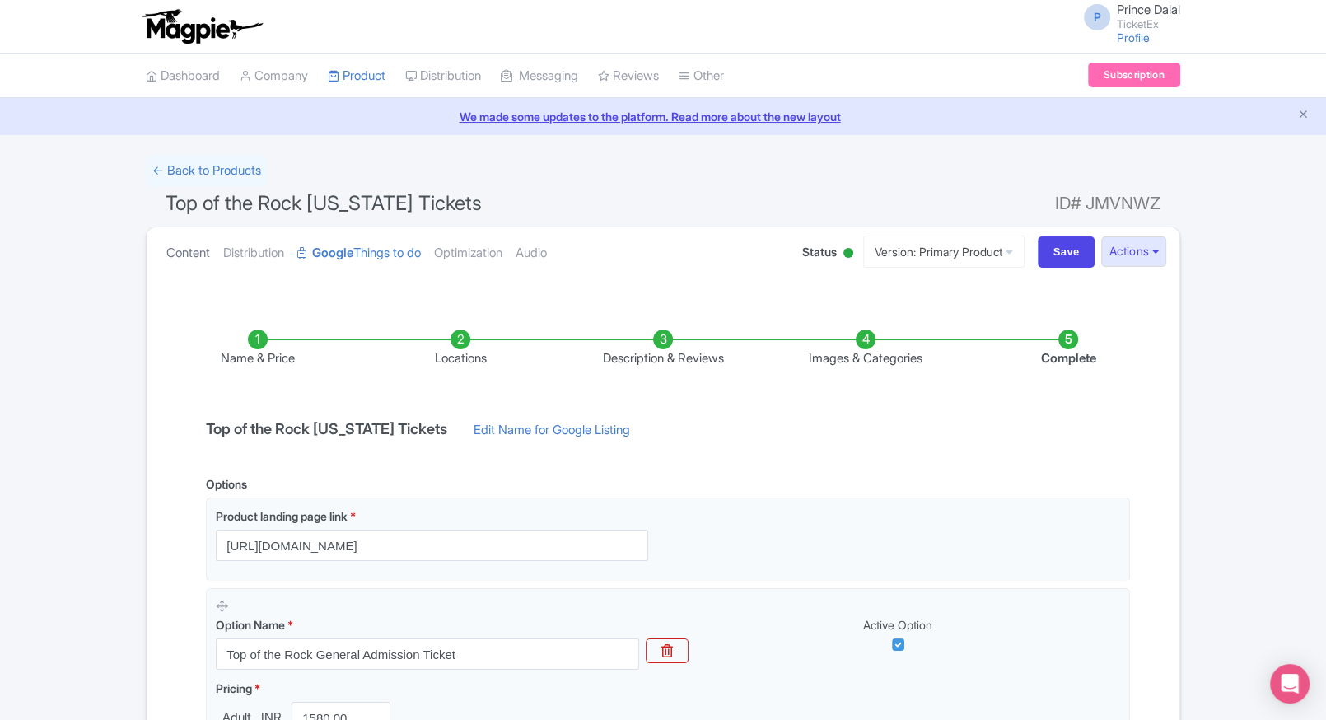
click at [167, 251] on link "Content" at bounding box center [188, 253] width 44 height 52
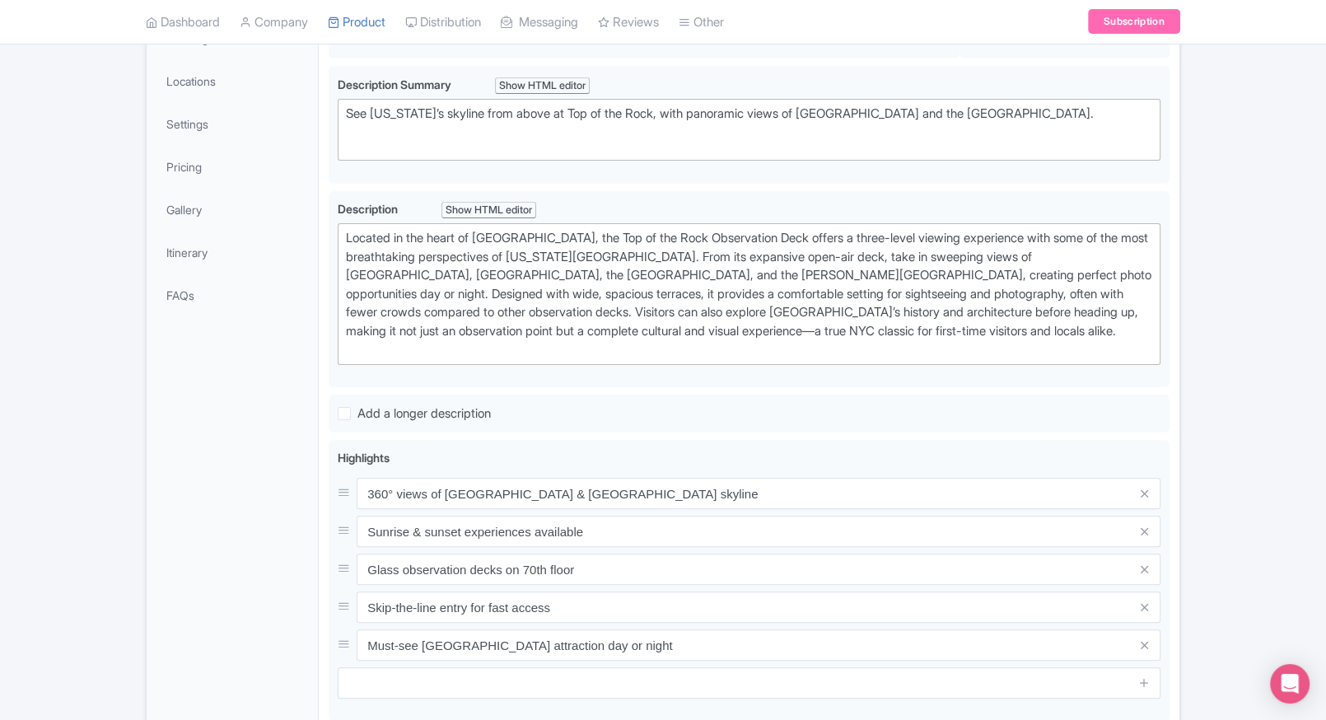
scroll to position [315, 0]
click at [217, 170] on link "Pricing" at bounding box center [232, 165] width 165 height 37
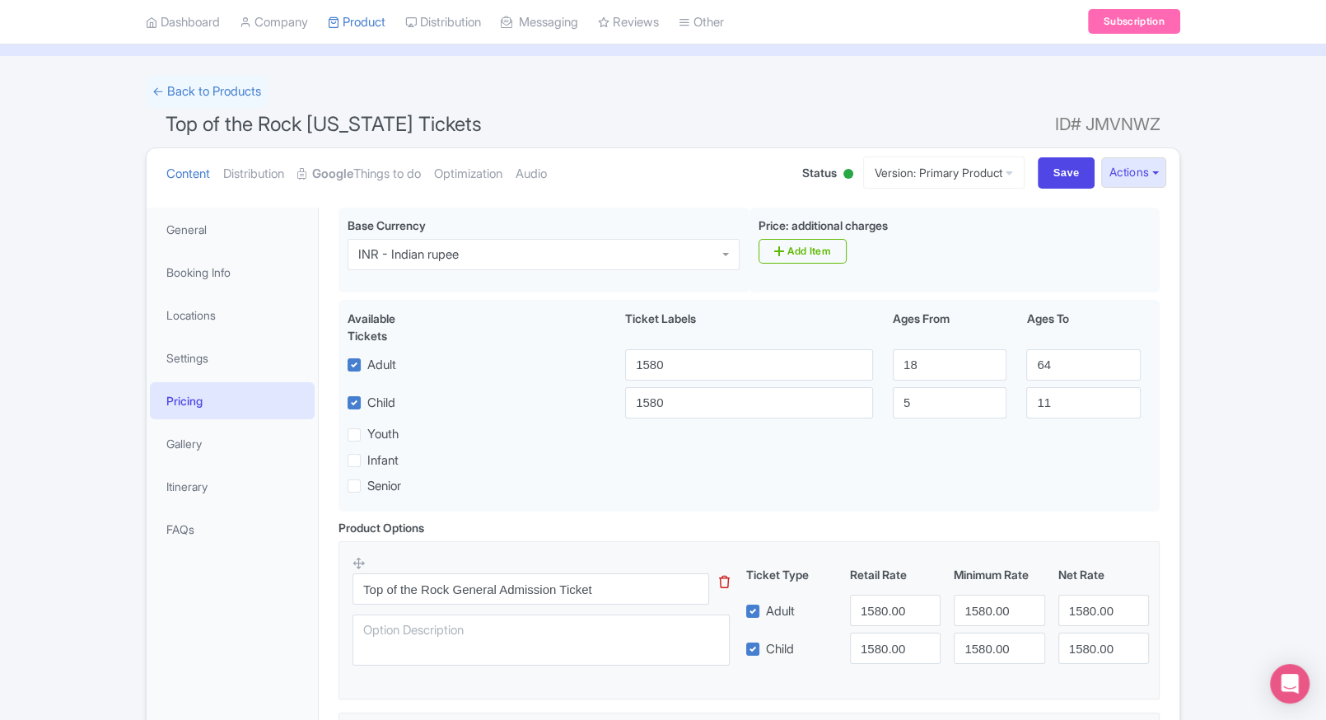
scroll to position [0, 0]
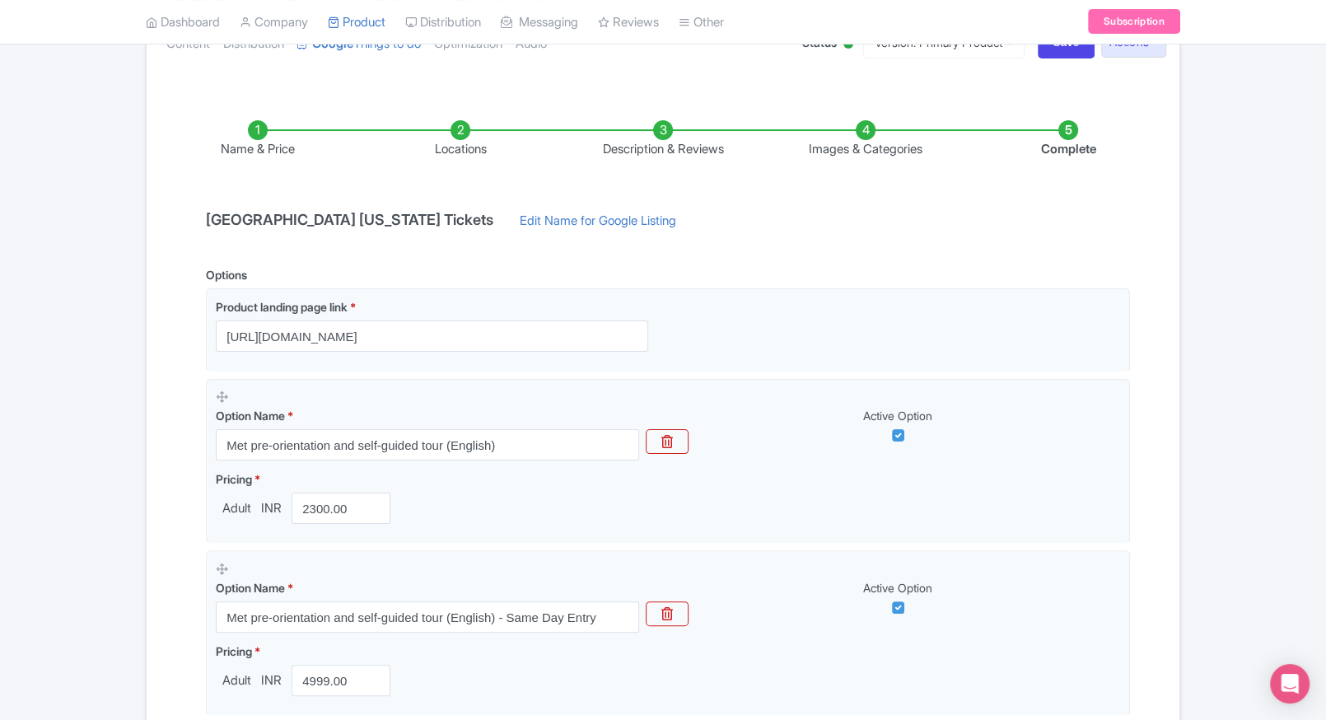
scroll to position [217, 0]
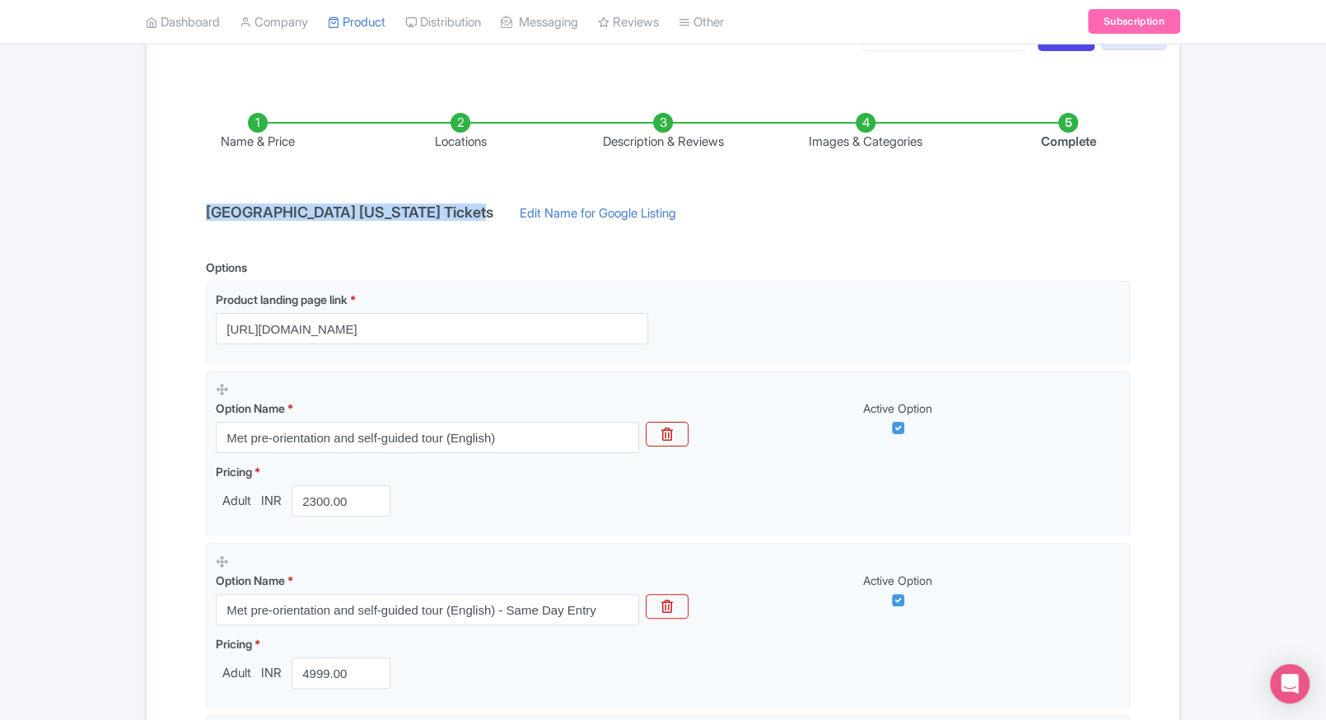
drag, startPoint x: 206, startPoint y: 215, endPoint x: 472, endPoint y: 221, distance: 266.1
click at [472, 221] on div "Metropolitan Museum of Art New York Tickets Edit Name for Google Listing" at bounding box center [444, 217] width 497 height 26
copy h4 "Metropolitan Museum of Art New York"
click at [472, 221] on div "Metropolitan Museum of Art New York Tickets Edit Name for Google Listing" at bounding box center [444, 217] width 497 height 26
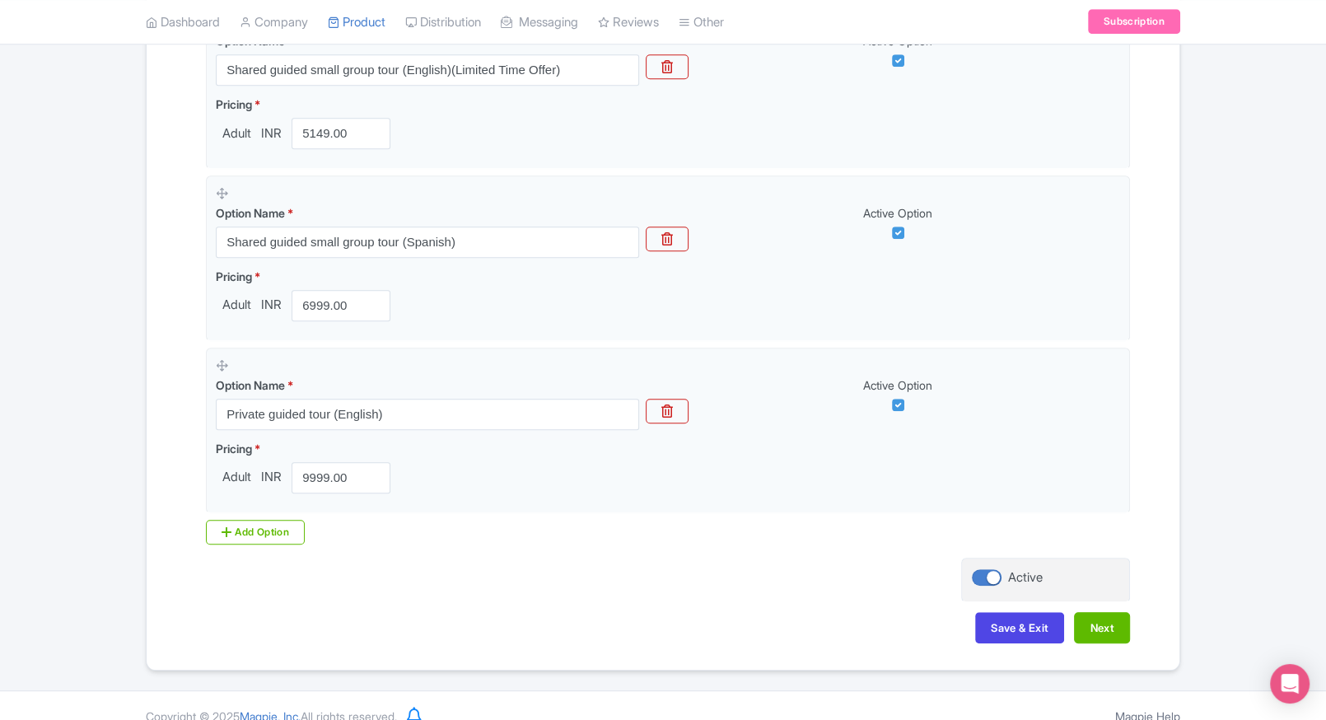
scroll to position [1105, 0]
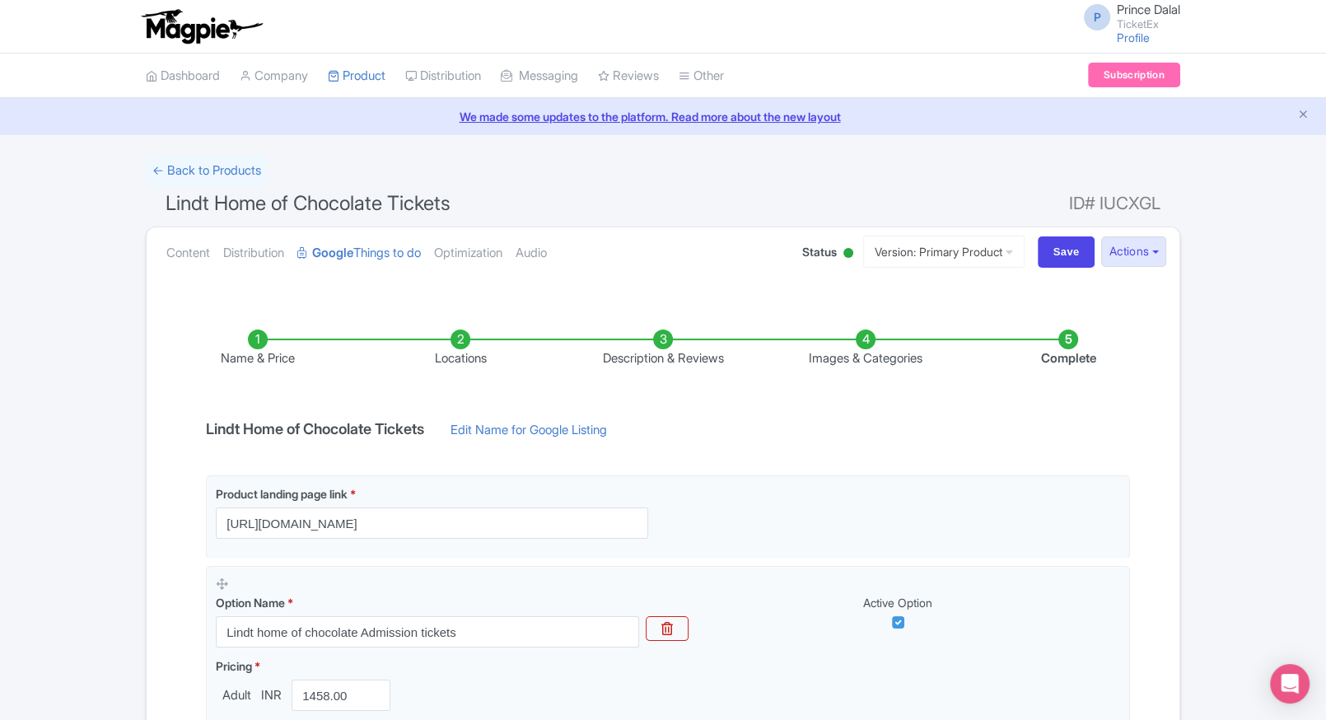
scroll to position [238, 0]
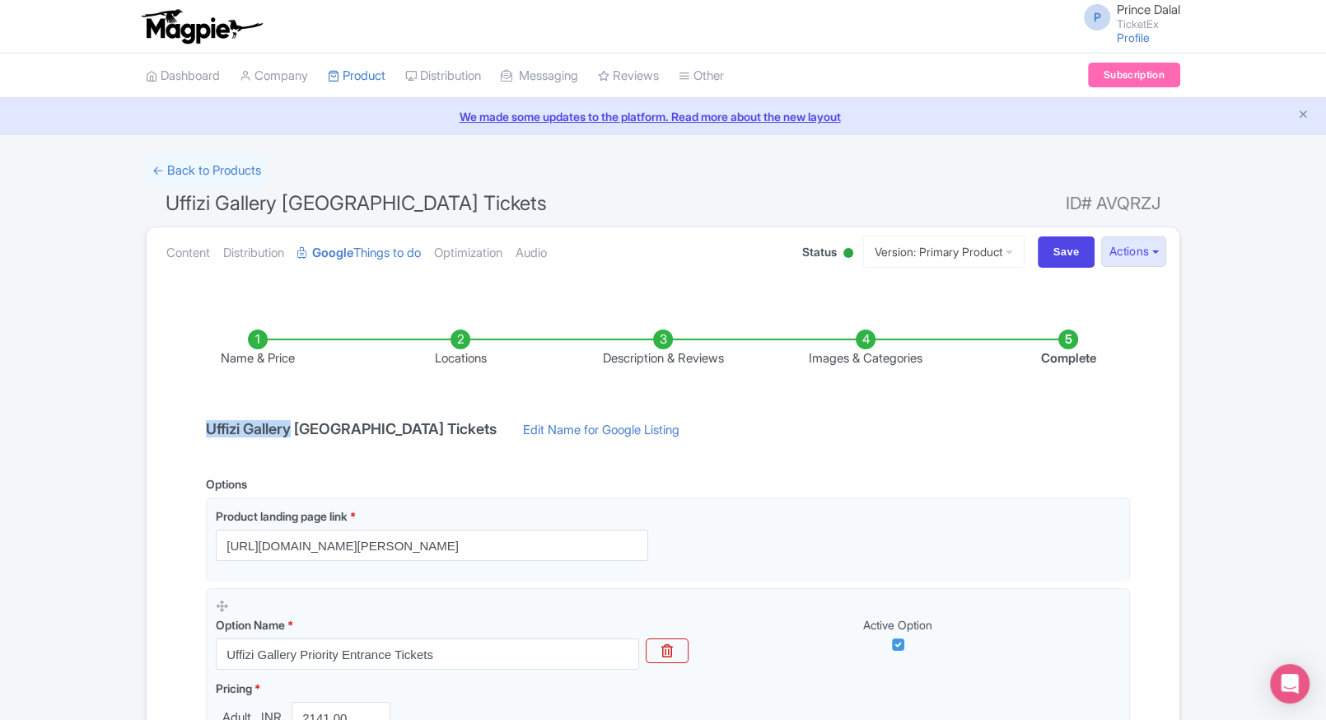
drag, startPoint x: 204, startPoint y: 422, endPoint x: 297, endPoint y: 425, distance: 93.1
click at [297, 425] on h4 "Uffizi Gallery [GEOGRAPHIC_DATA] Tickets" at bounding box center [351, 429] width 310 height 16
copy h4 "Uffizi Gallery"
click at [47, 422] on div "← Back to Products Uffizi Gallery Florence Tickets ID# AVQRZJ Content Distribut…" at bounding box center [663, 618] width 1326 height 927
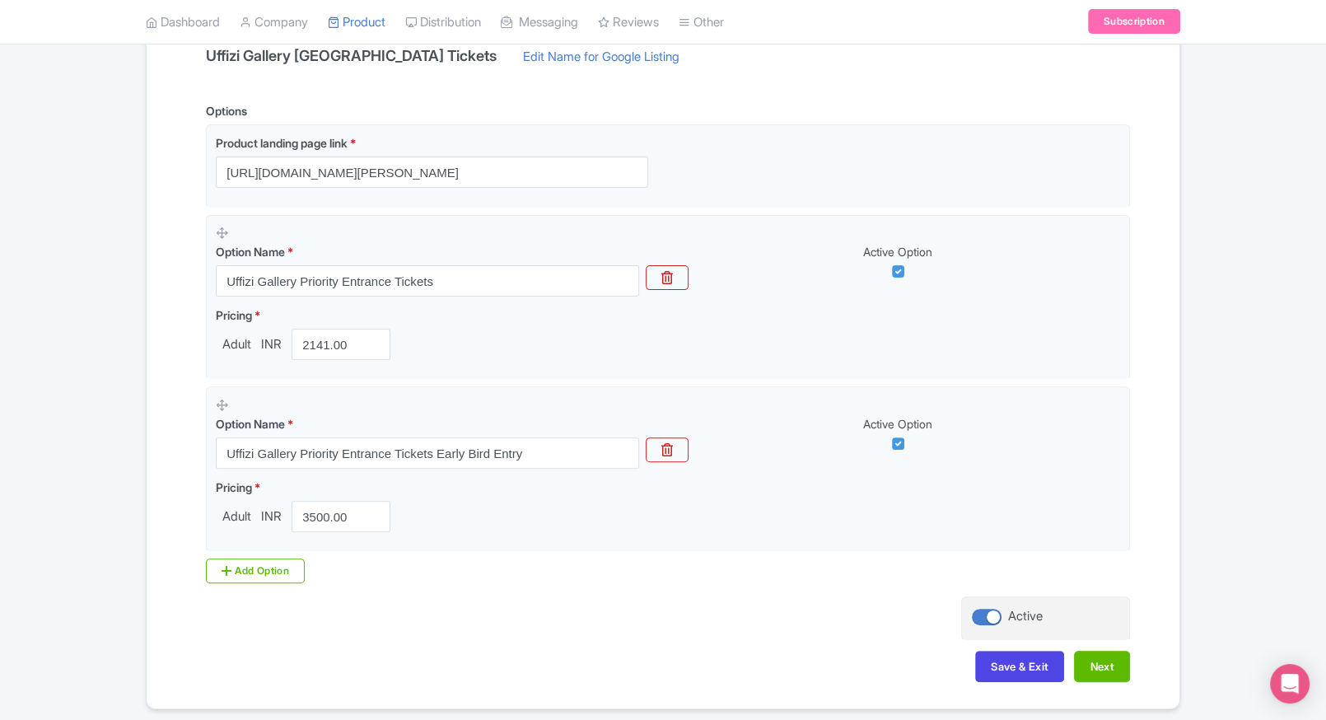
scroll to position [374, 0]
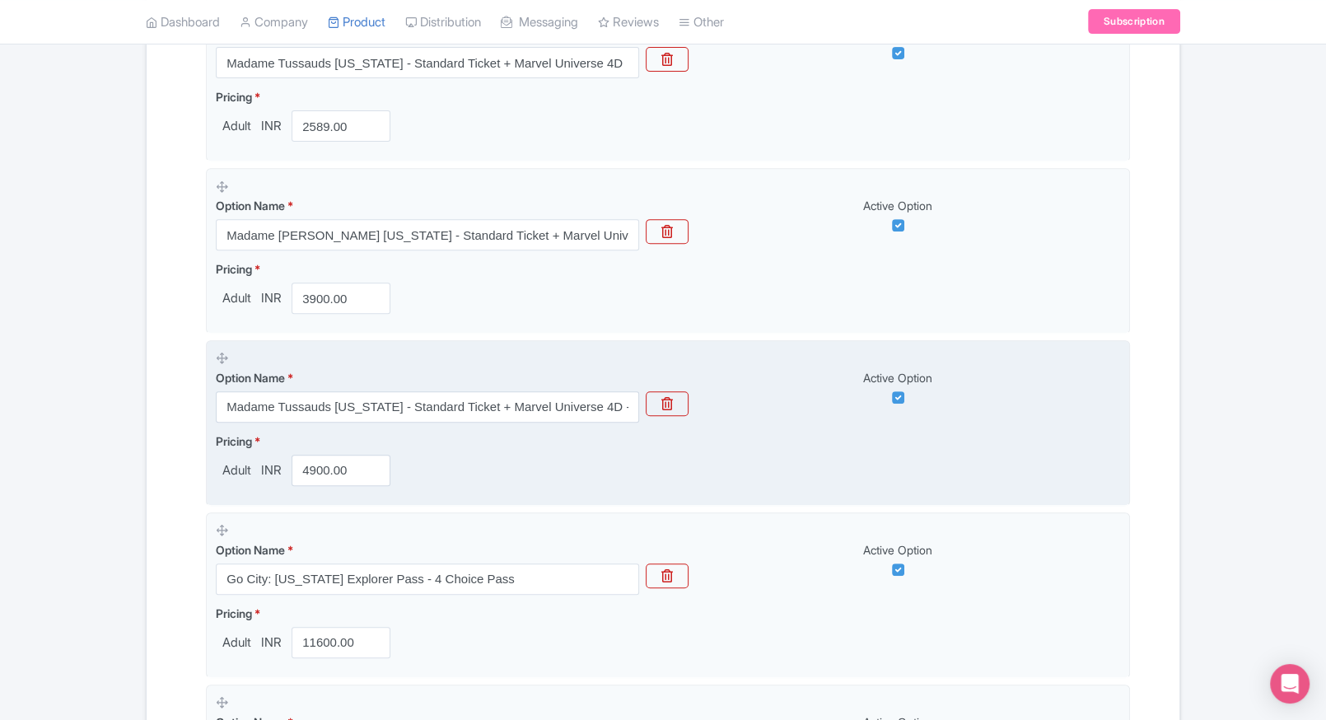
scroll to position [592, 0]
click at [306, 470] on input "4900.00" at bounding box center [341, 469] width 99 height 31
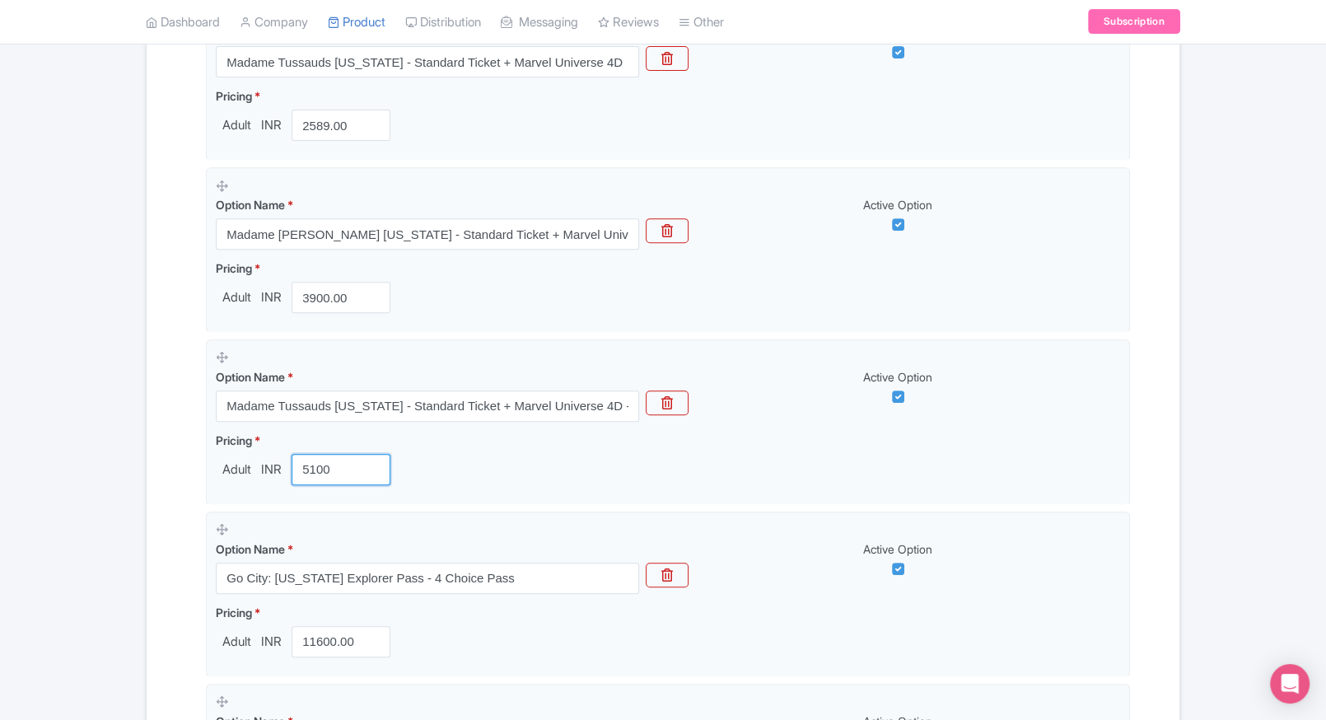
type input "5100"
click at [100, 485] on div "← Back to Products Madame Tussauds New York Tickets ID# ZDHSQK Content Distribu…" at bounding box center [663, 285] width 1326 height 1444
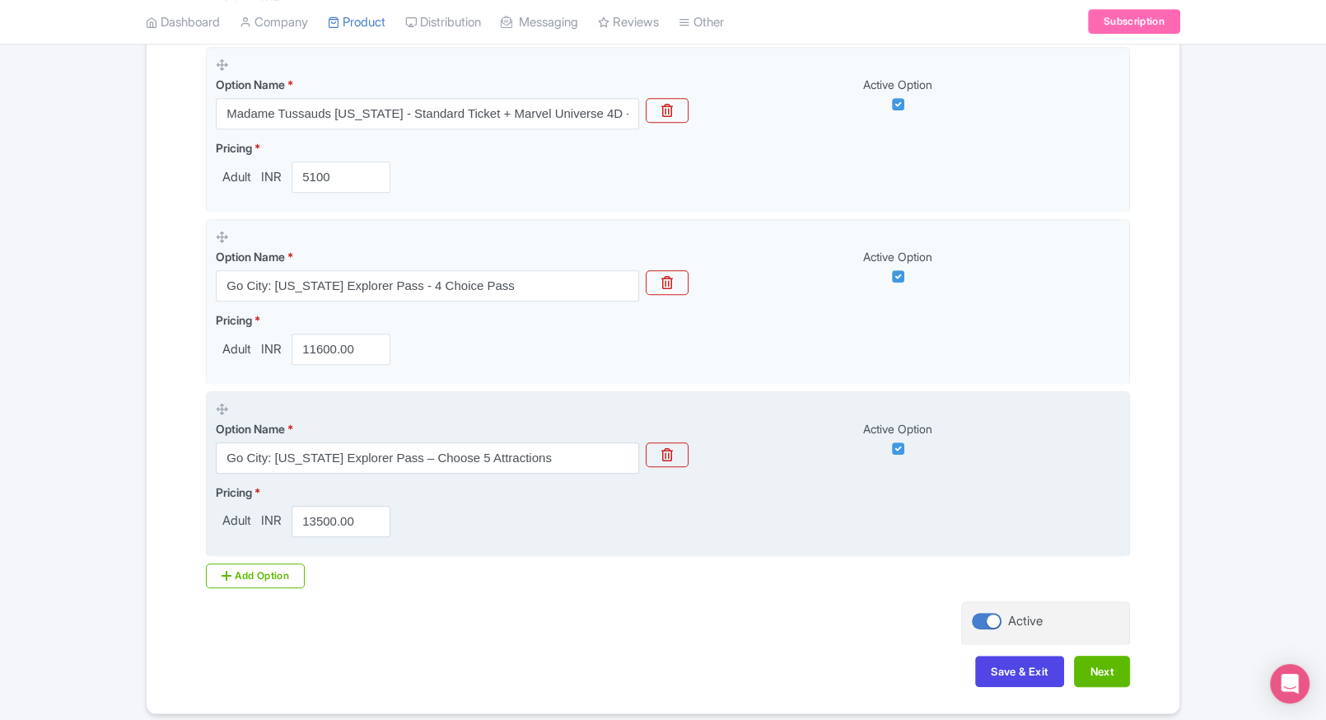
scroll to position [949, 0]
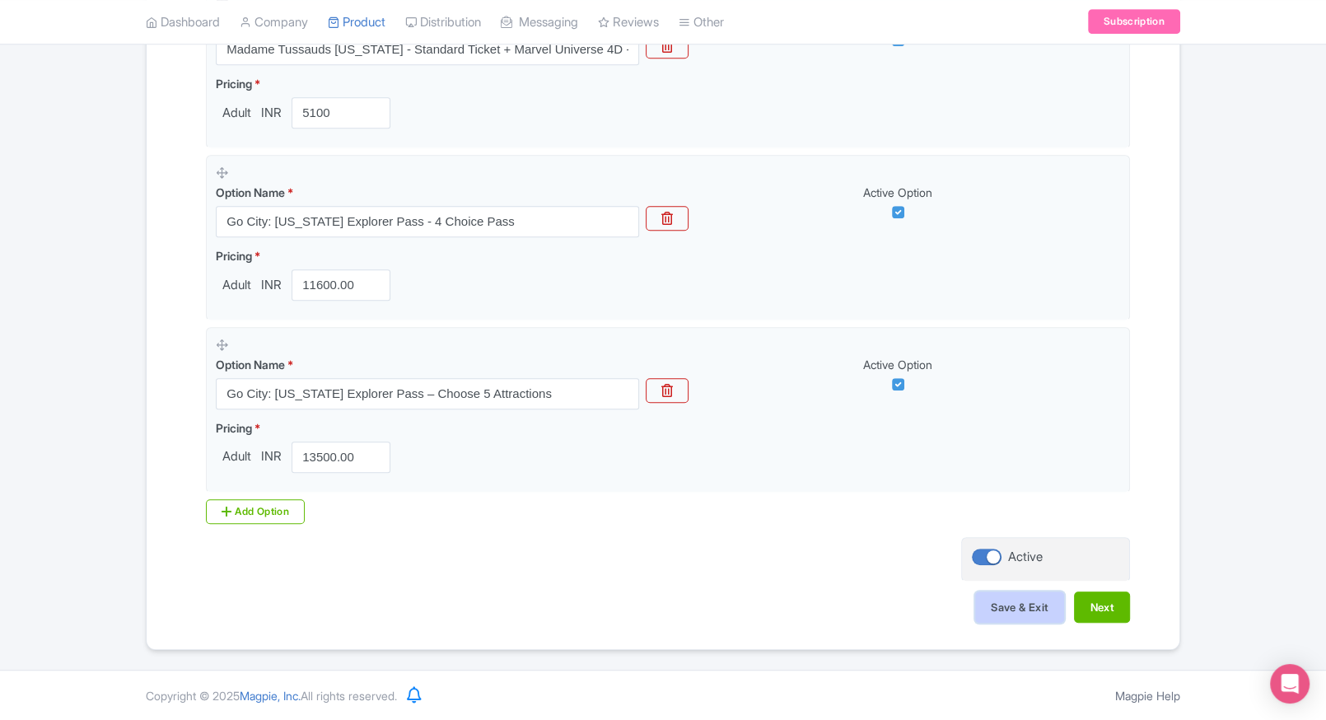
click at [1048, 601] on button "Save & Exit" at bounding box center [1019, 606] width 89 height 31
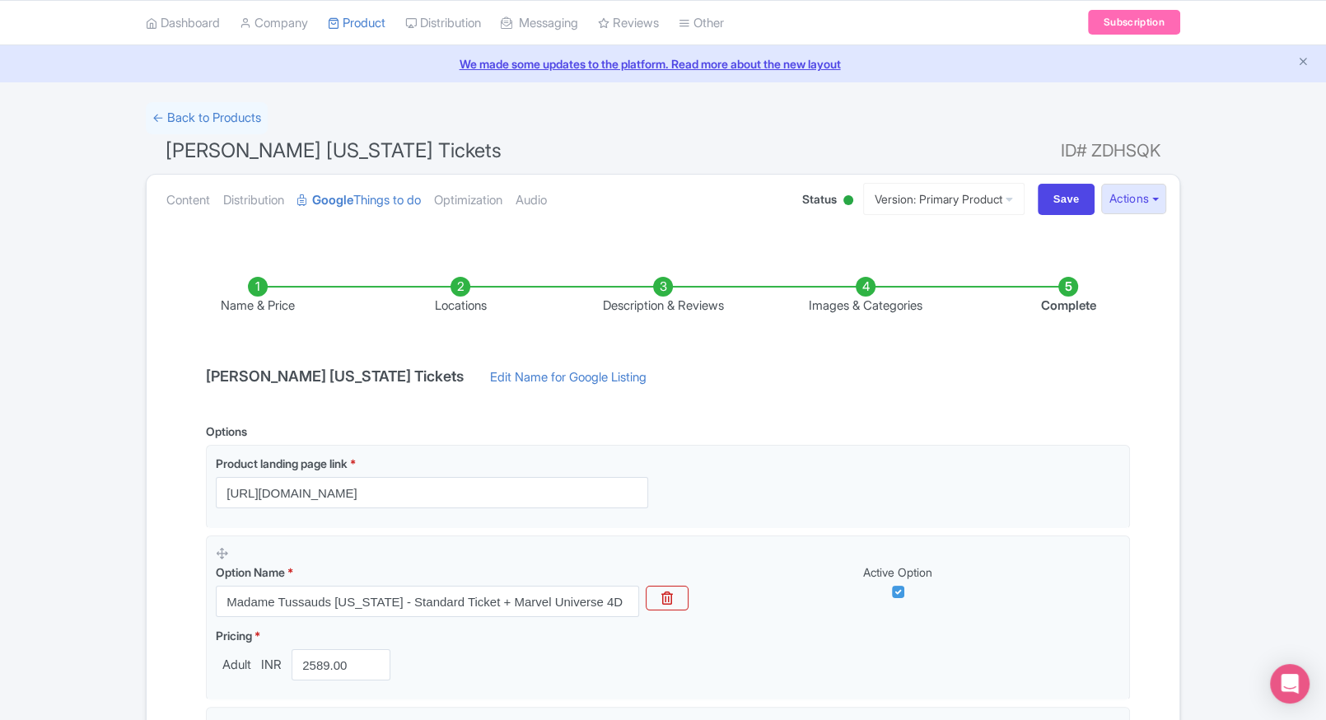
scroll to position [0, 0]
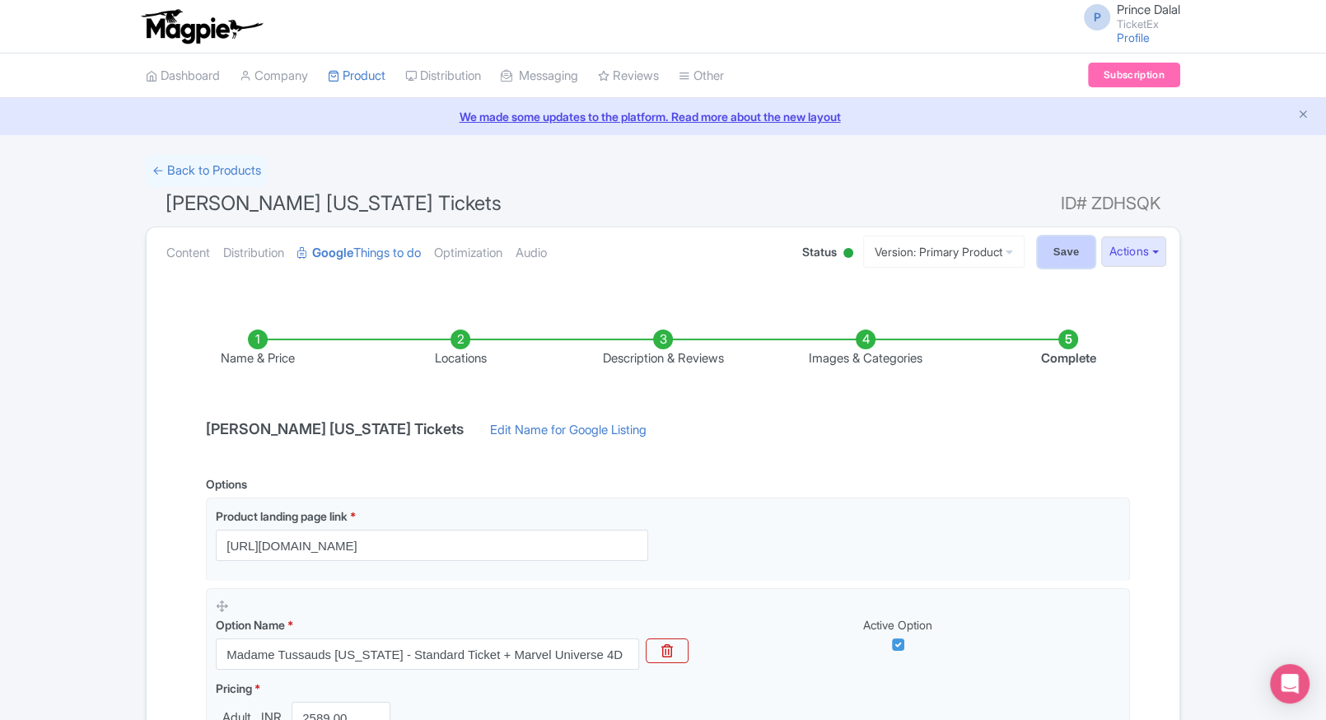
click at [1076, 242] on input "Save" at bounding box center [1067, 251] width 58 height 31
type input "Saving..."
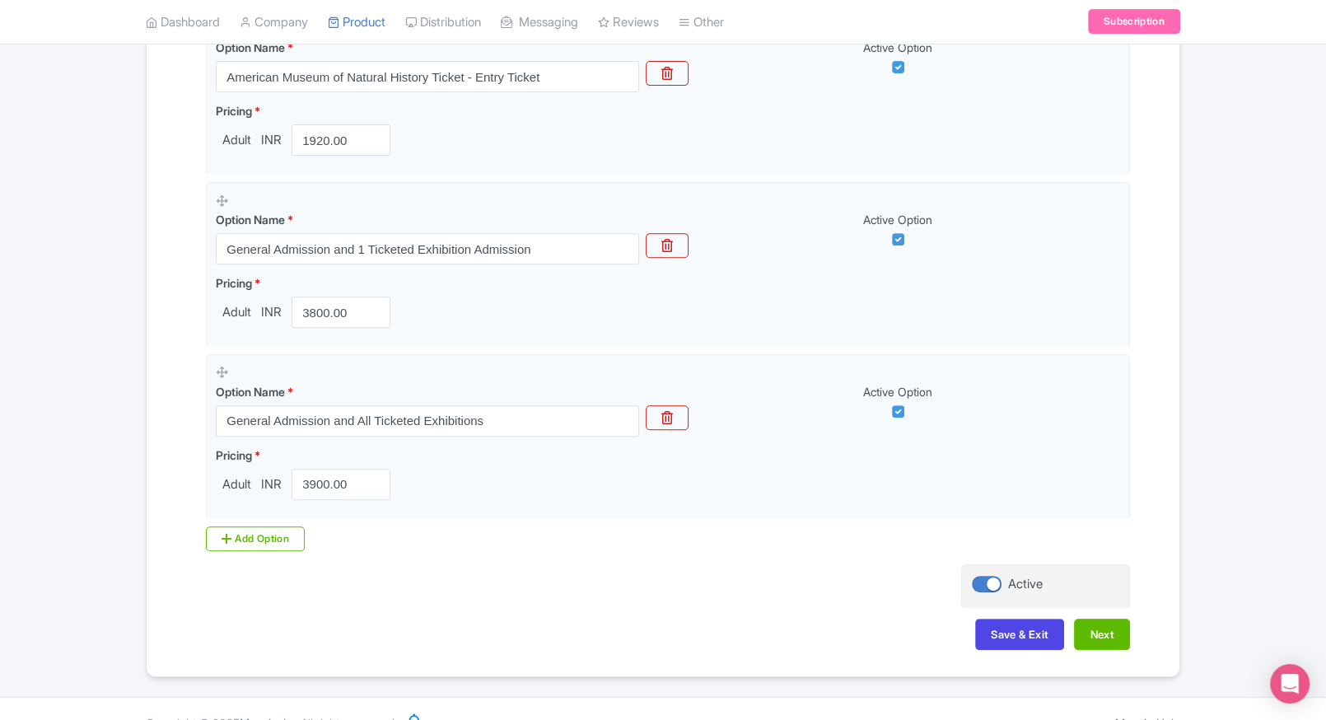
scroll to position [578, 0]
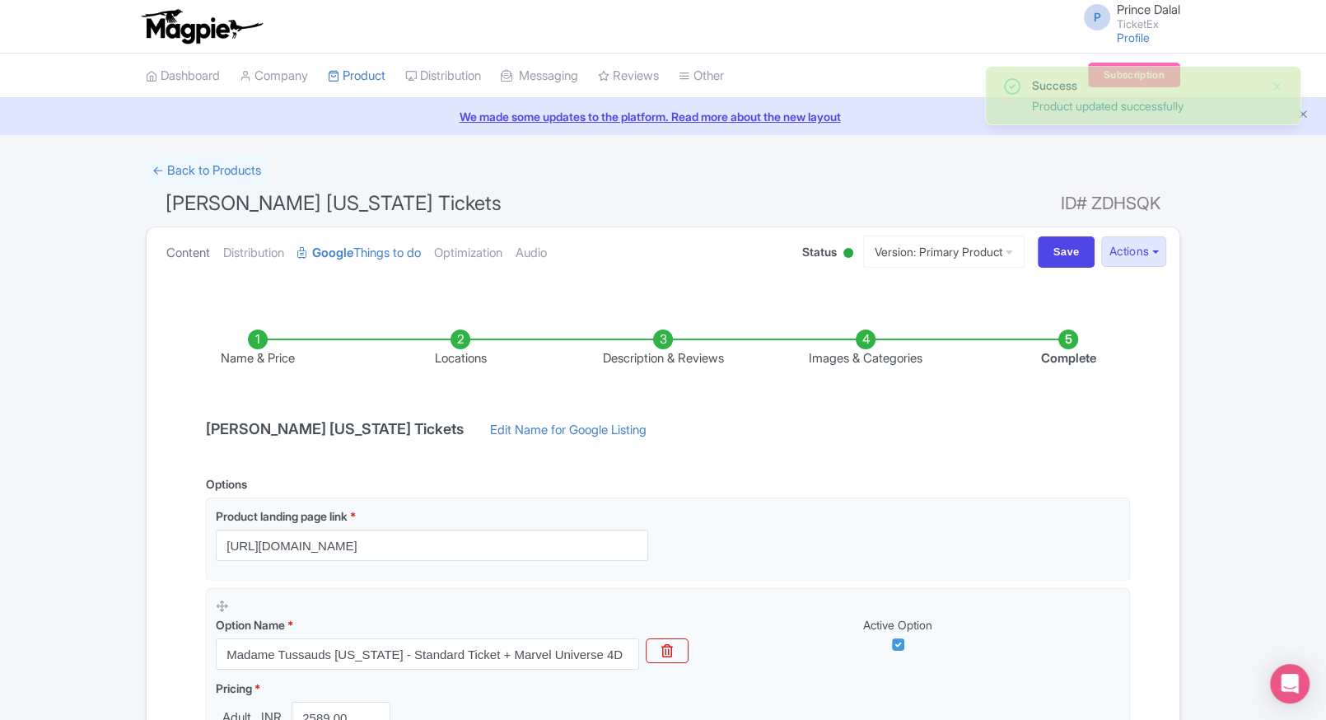
click at [188, 258] on link "Content" at bounding box center [188, 253] width 44 height 52
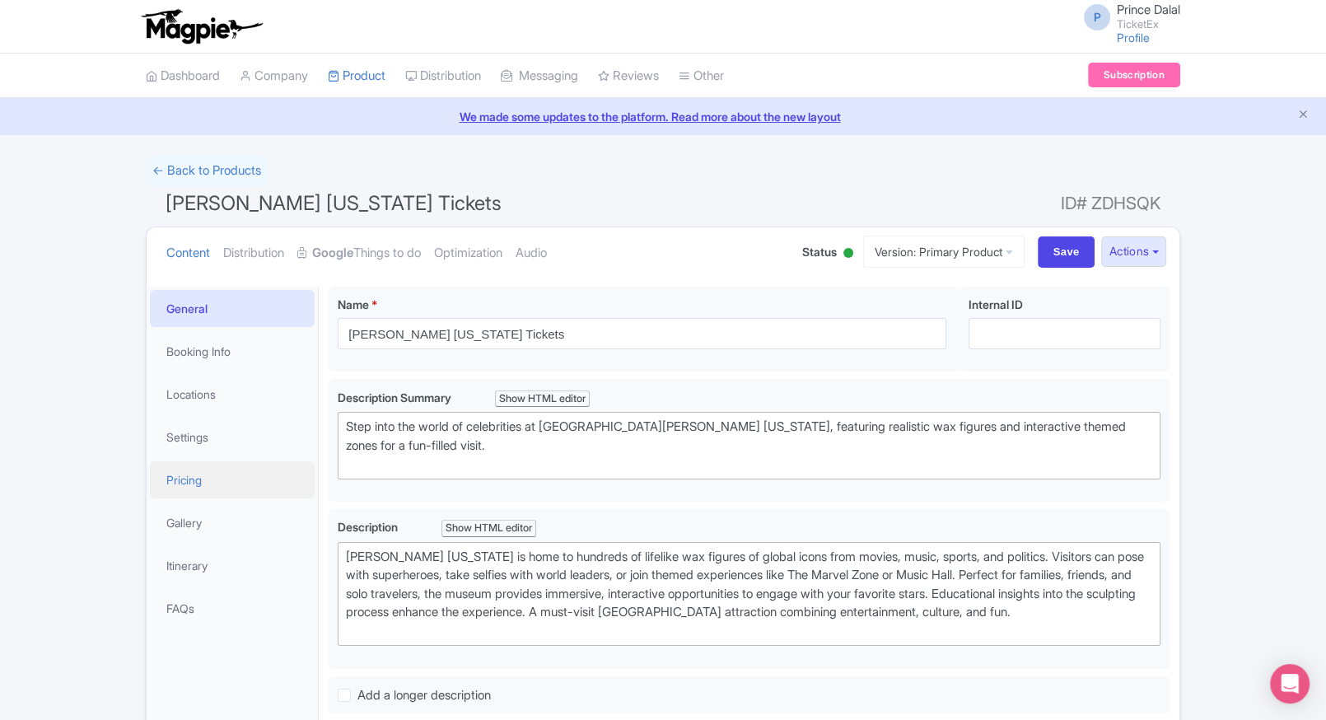
click at [187, 480] on link "Pricing" at bounding box center [232, 479] width 165 height 37
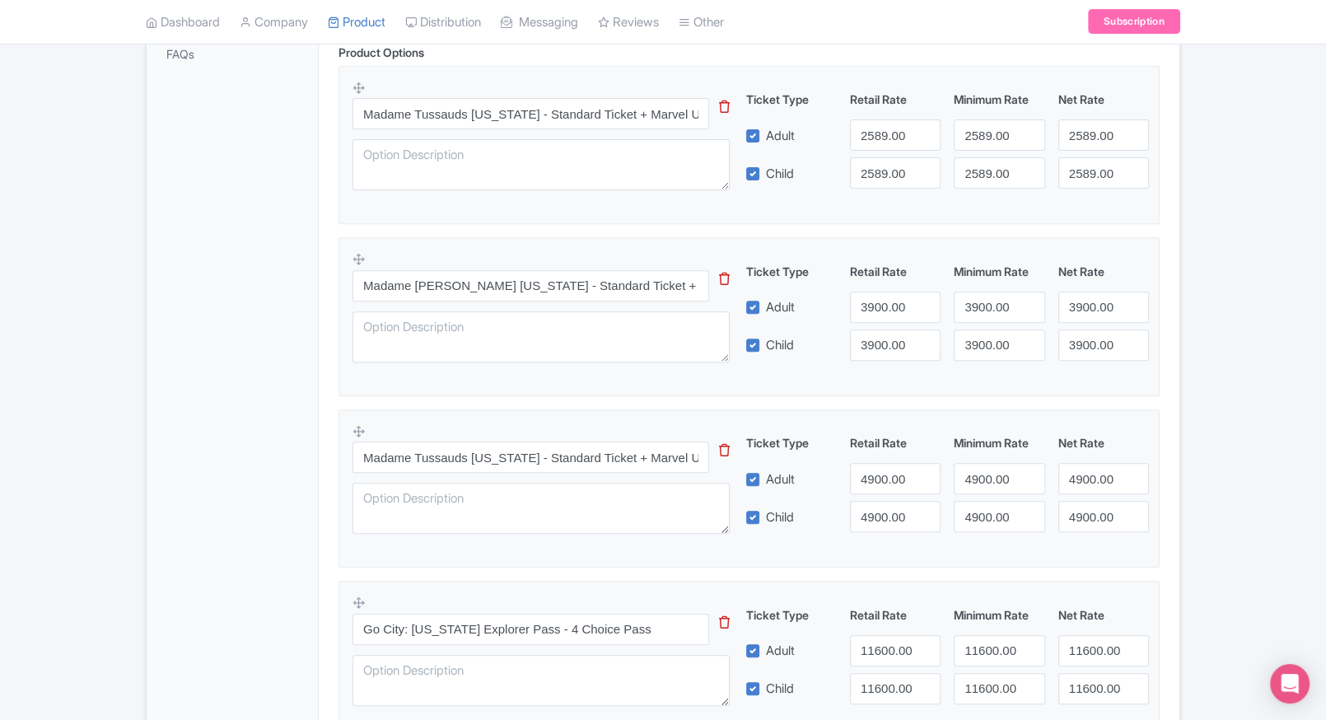
scroll to position [556, 0]
click at [856, 465] on input "4900.00" at bounding box center [895, 476] width 91 height 31
type input "5100"
click at [894, 516] on input "4900.00" at bounding box center [895, 514] width 91 height 31
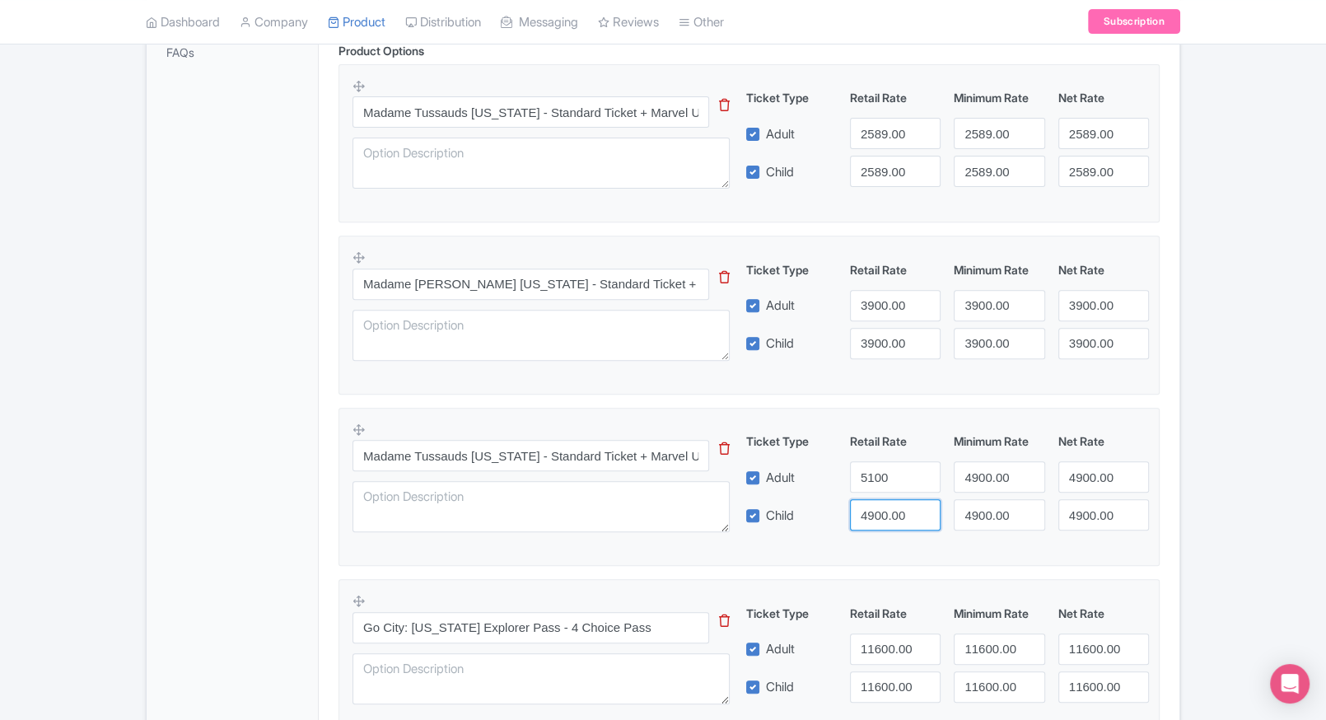
click at [894, 516] on input "4900.00" at bounding box center [895, 514] width 91 height 31
paste input "51"
type input "5100"
click at [971, 491] on input "4900.00" at bounding box center [999, 476] width 91 height 31
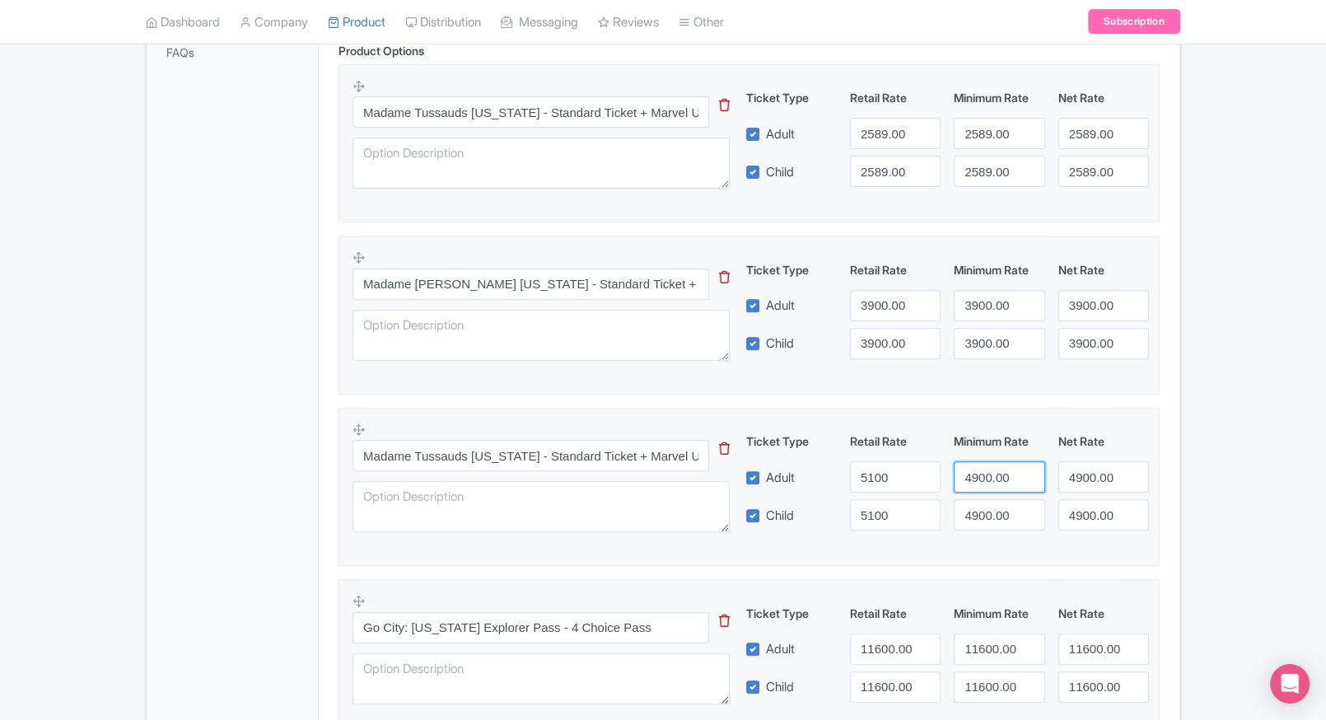
paste input "51"
type input "5100"
click at [980, 505] on input "4900.00" at bounding box center [999, 514] width 91 height 31
paste input "51"
click at [980, 505] on input "5100" at bounding box center [999, 514] width 91 height 31
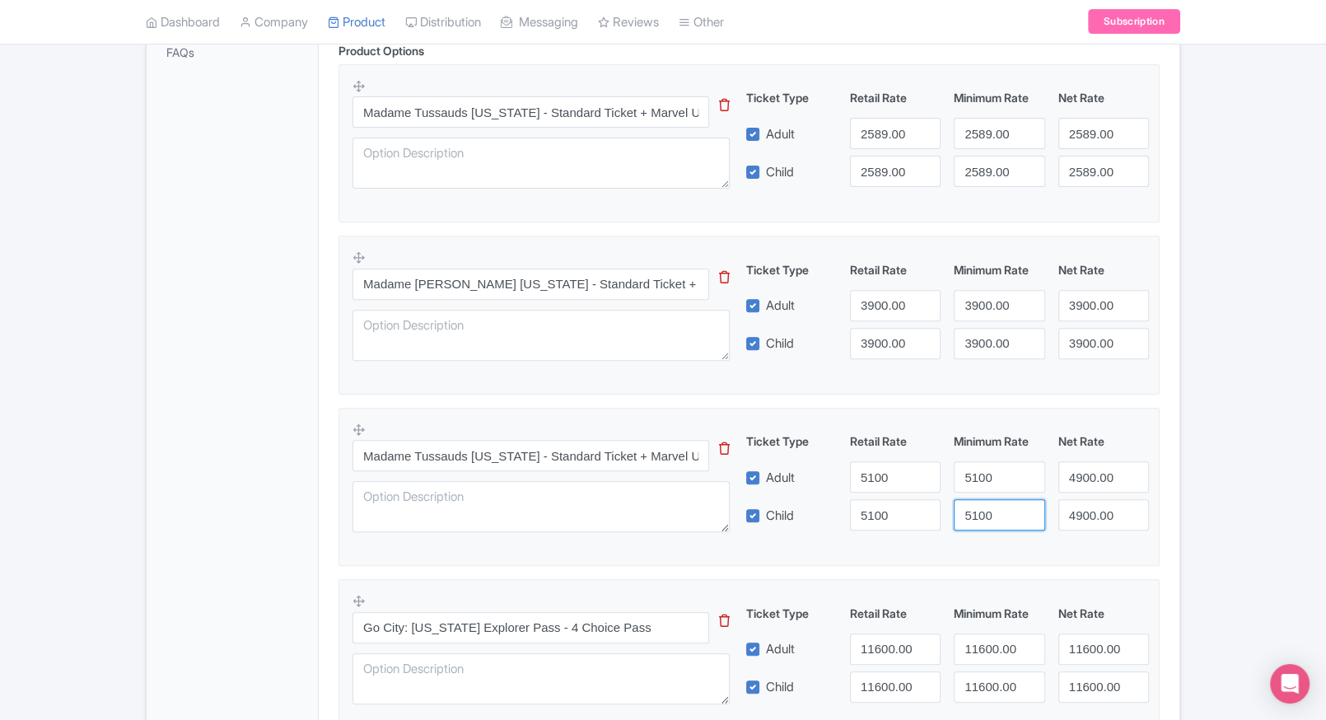
type input "5100"
click at [1059, 471] on input "4900.00" at bounding box center [1103, 476] width 91 height 31
paste input "51"
click at [1059, 471] on input "4900.00" at bounding box center [1103, 476] width 91 height 31
type input "5100"
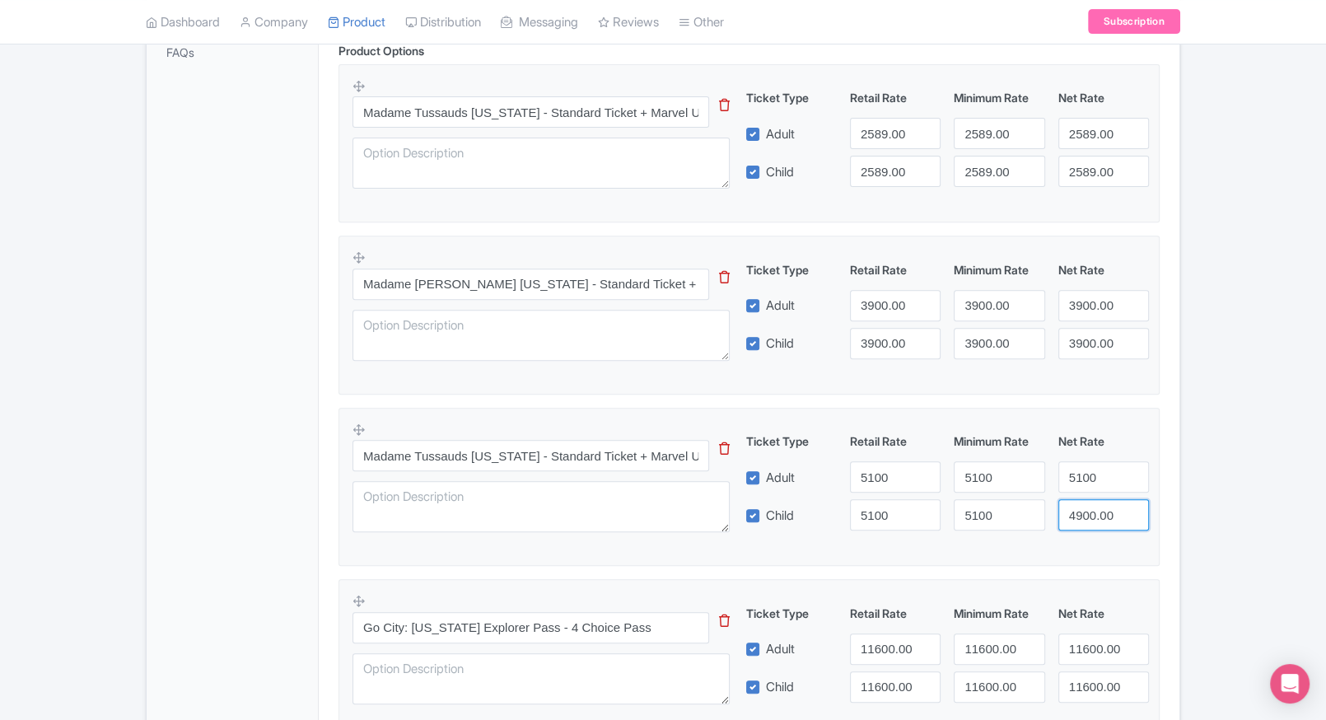
click at [1081, 502] on input "4900.00" at bounding box center [1103, 514] width 91 height 31
paste input "51"
drag, startPoint x: 1081, startPoint y: 502, endPoint x: 1151, endPoint y: 476, distance: 74.5
click at [1081, 502] on input "5100" at bounding box center [1103, 514] width 91 height 31
type input "5100"
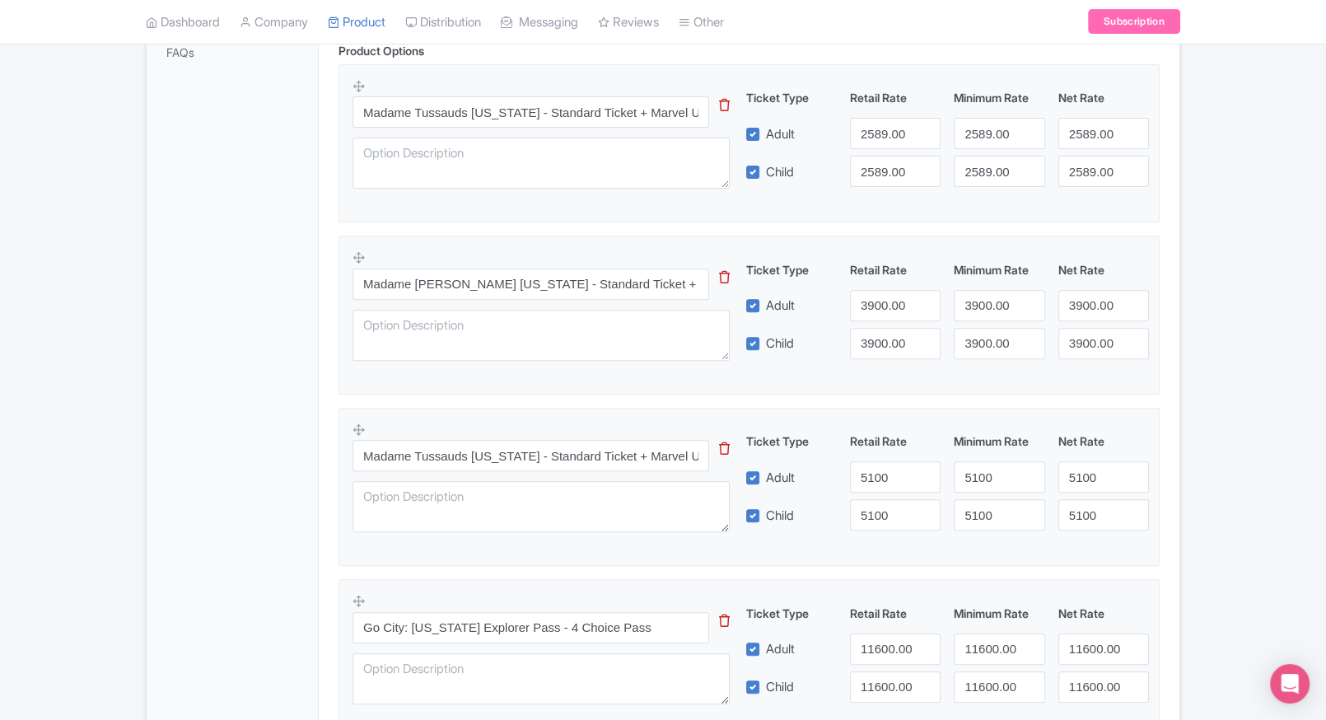
click at [1161, 474] on div "Product Options i Madame Tussauds New York - Standard Ticket + Marvel Universe …" at bounding box center [749, 495] width 841 height 906
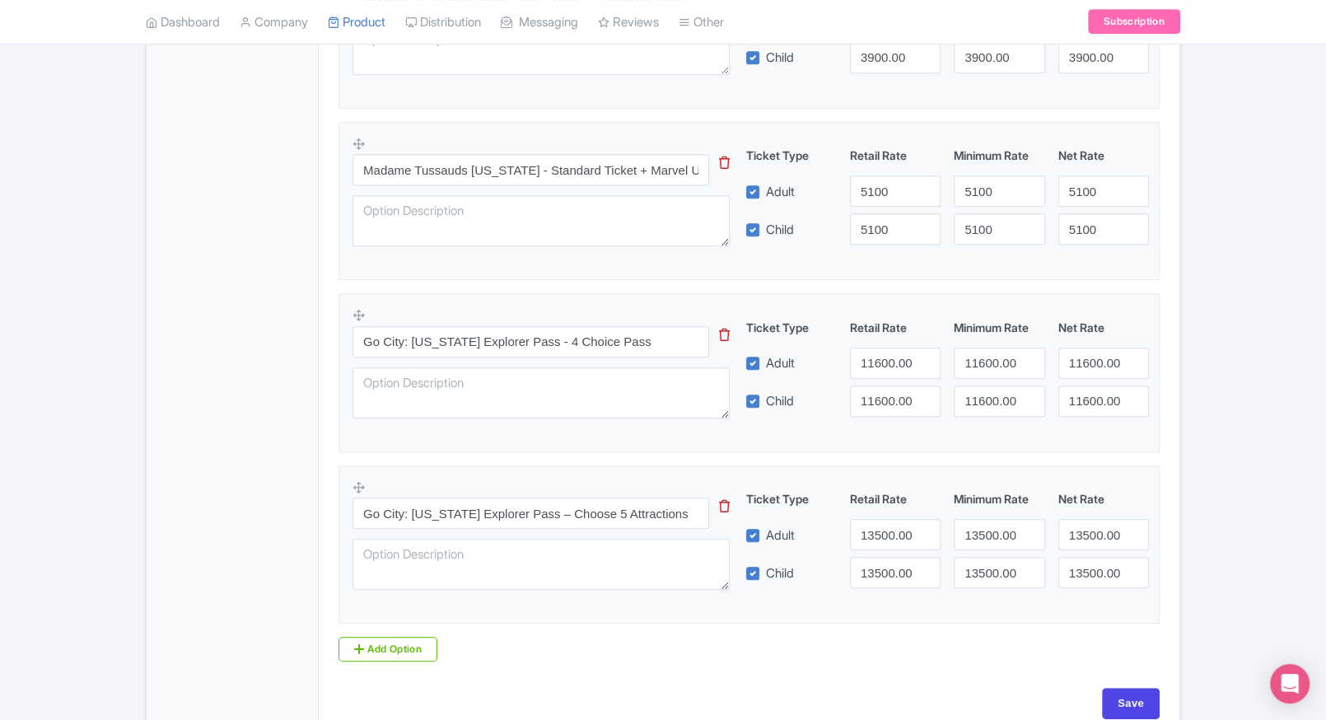
scroll to position [928, 0]
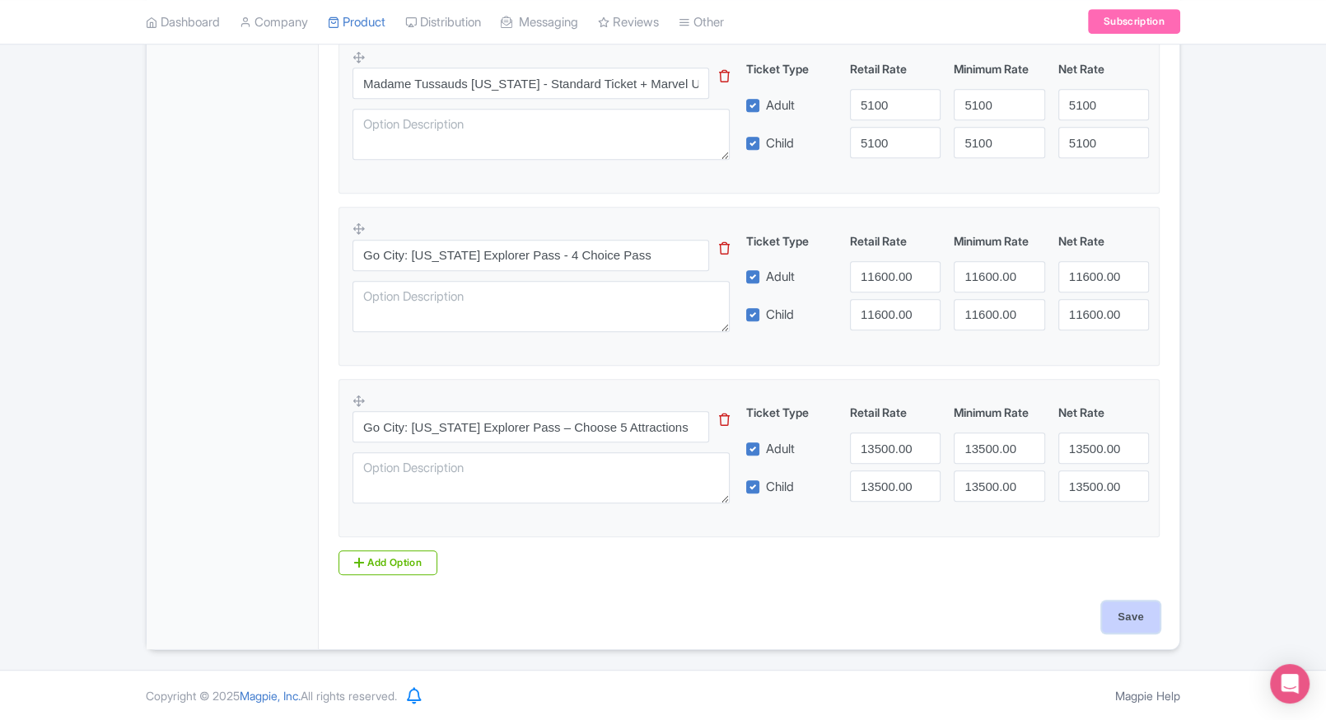
click at [1123, 608] on input "Save" at bounding box center [1131, 616] width 58 height 31
type input "Saving..."
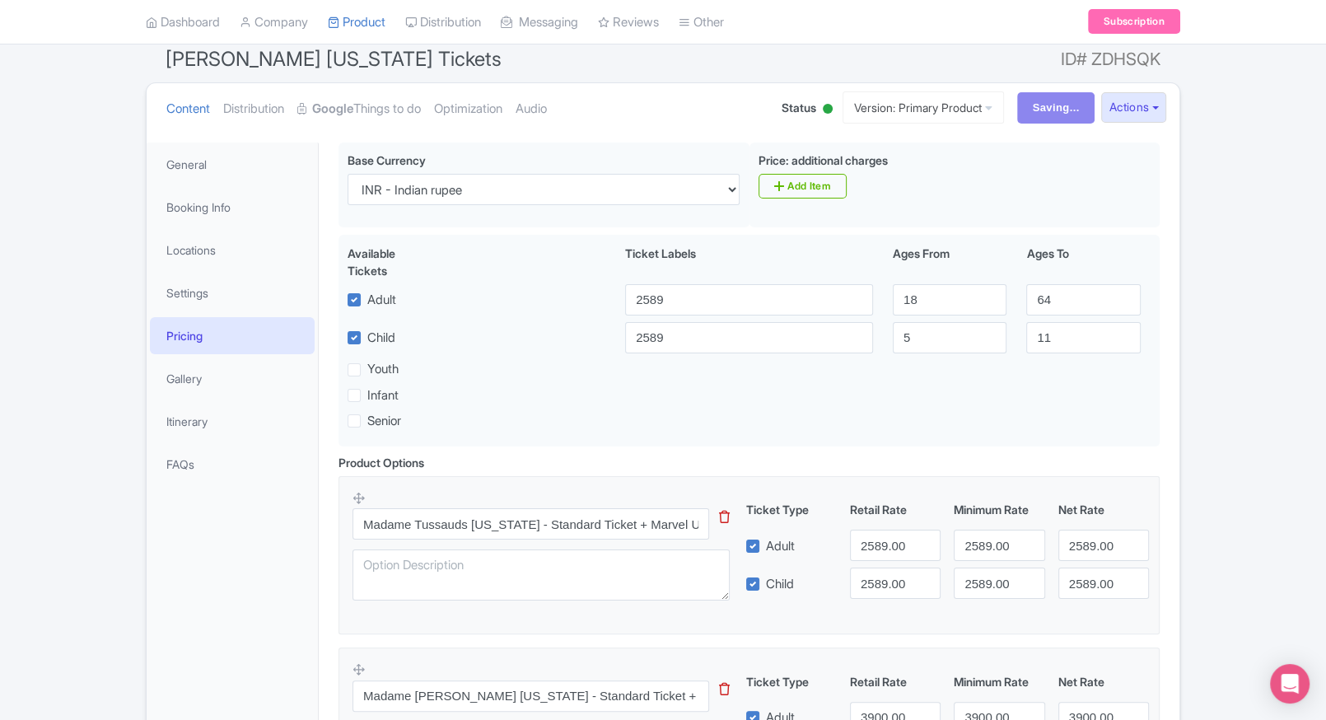
scroll to position [0, 0]
